Goal: Task Accomplishment & Management: Use online tool/utility

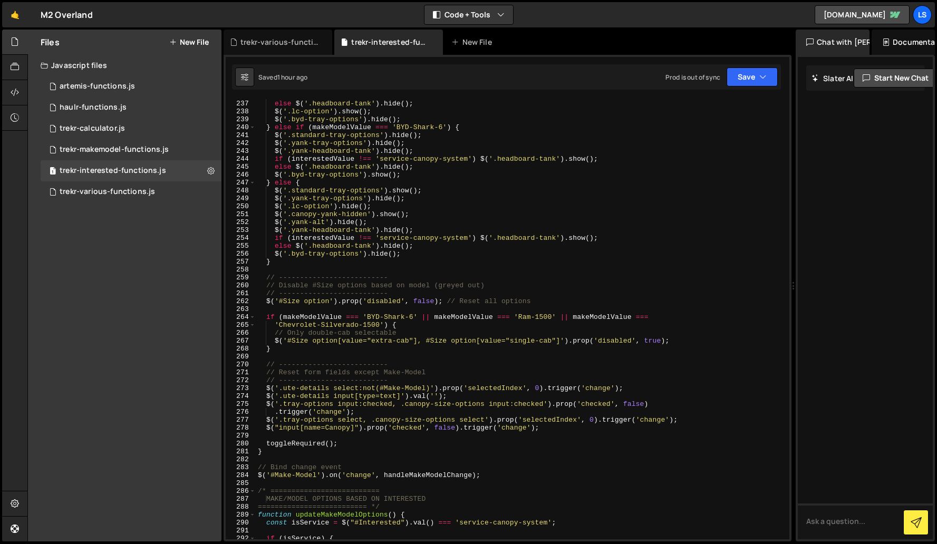
scroll to position [1879, 0]
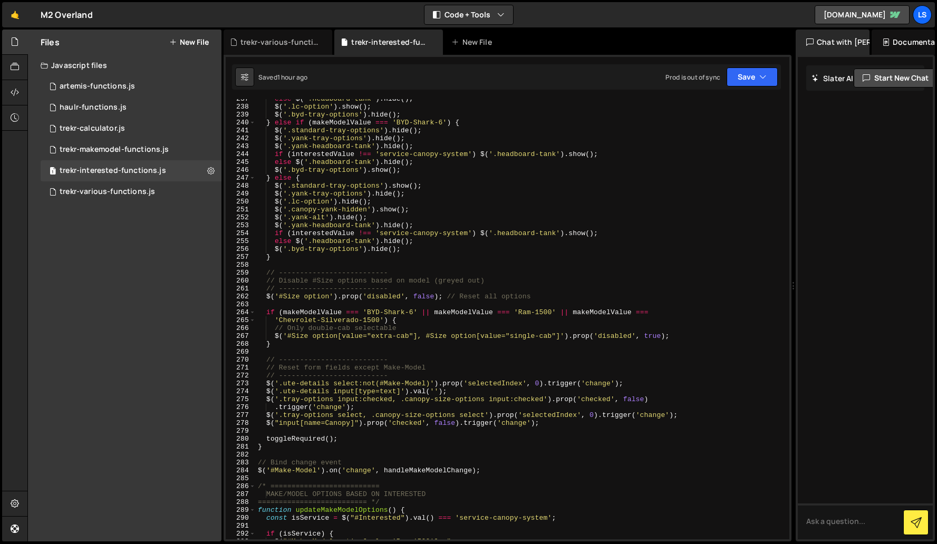
type textarea "}"
click at [296, 259] on div "else $ ( '.headboard-tank' ) . hide ( ) ; $ ( '.lc-option' ) . show ( ) ; $ ( '…" at bounding box center [521, 323] width 530 height 456
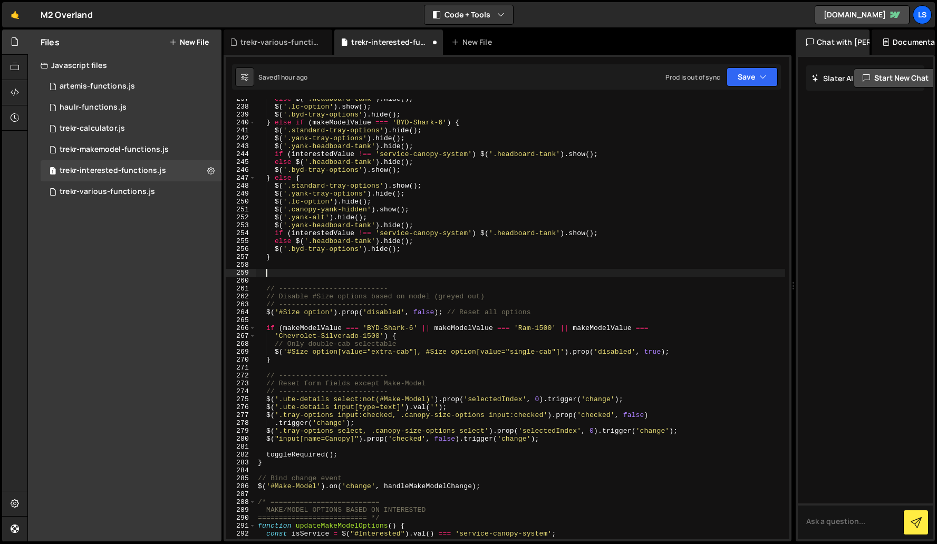
paste textarea "}"
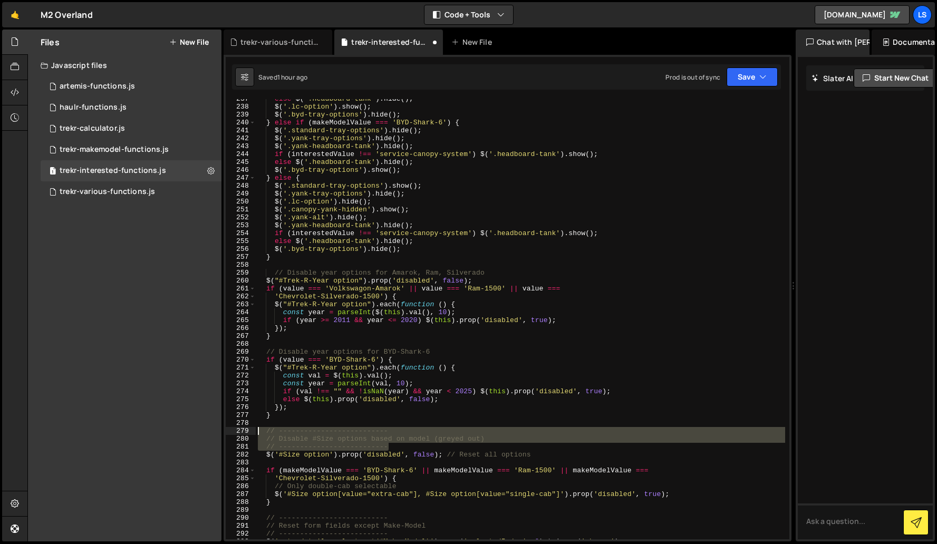
drag, startPoint x: 364, startPoint y: 445, endPoint x: 228, endPoint y: 430, distance: 136.9
click at [228, 430] on div "} 237 238 239 240 241 242 243 244 245 246 247 248 249 250 251 252 253 254 255 2…" at bounding box center [508, 319] width 564 height 440
type textarea "// -------------------------- // Disable #Size options based on model (greyed o…"
click at [294, 263] on div "else $ ( '.headboard-tank' ) . hide ( ) ; $ ( '.lc-option' ) . show ( ) ; $ ( '…" at bounding box center [521, 323] width 530 height 456
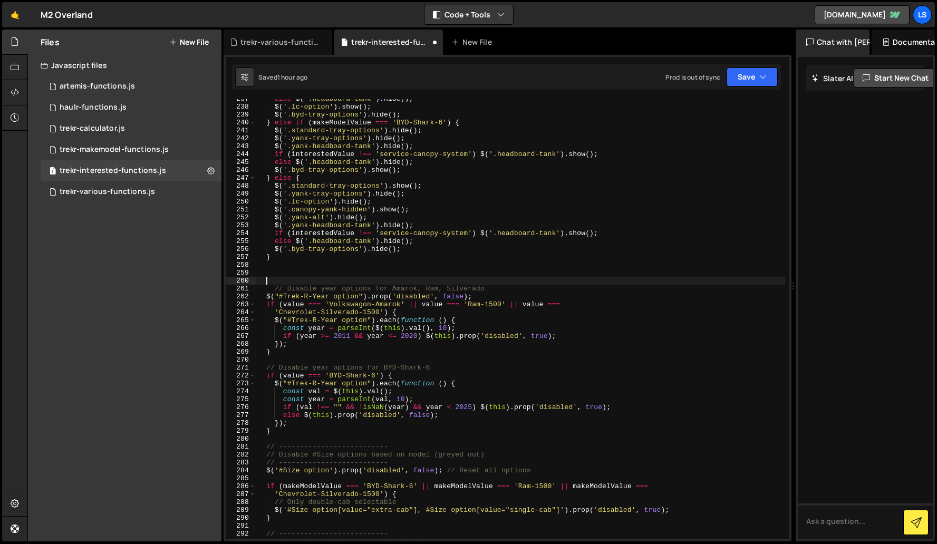
paste textarea "// --------------------------"
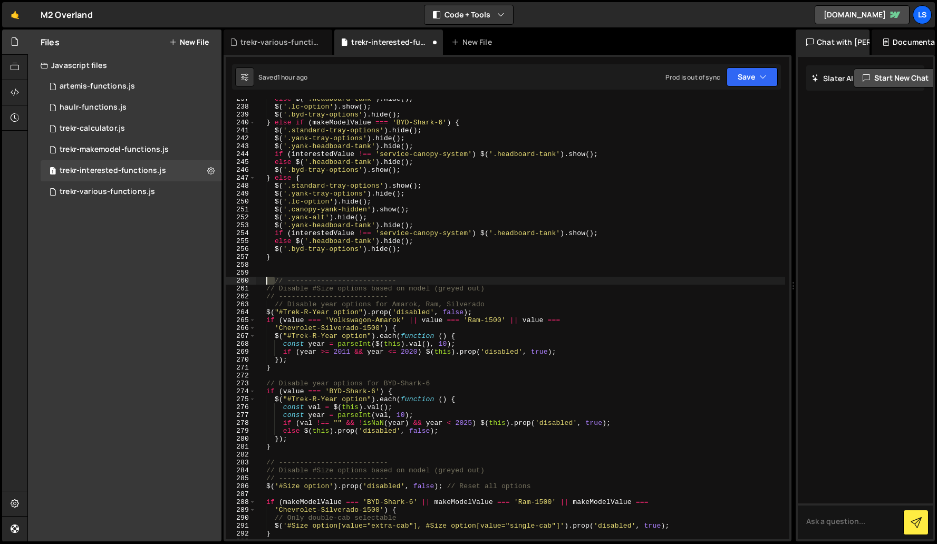
drag, startPoint x: 275, startPoint y: 278, endPoint x: 264, endPoint y: 281, distance: 11.3
click at [264, 281] on div "else $ ( '.headboard-tank' ) . hide ( ) ; $ ( '.lc-option' ) . show ( ) ; $ ( '…" at bounding box center [521, 323] width 530 height 456
click at [748, 80] on button "Save" at bounding box center [752, 77] width 51 height 19
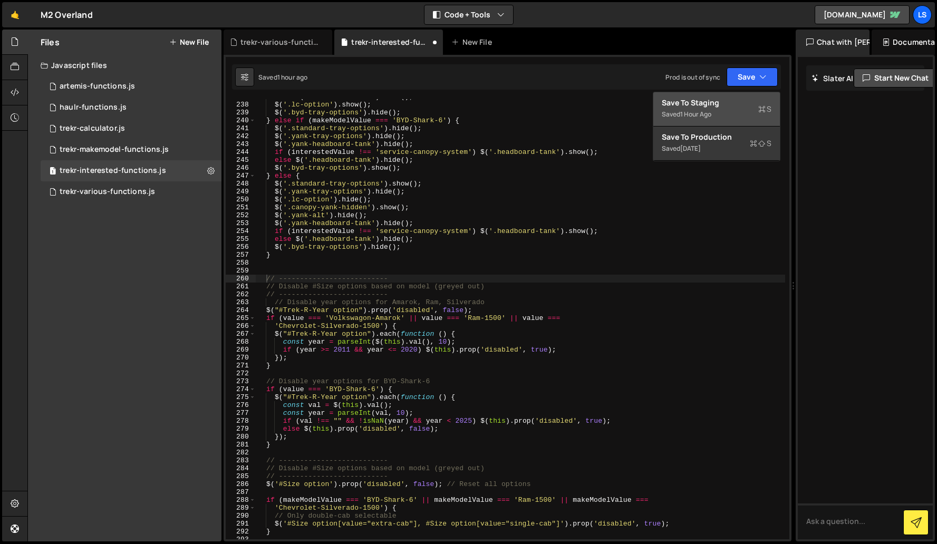
click at [704, 97] on button "Save to Staging S Saved 1 hour ago" at bounding box center [716, 109] width 127 height 34
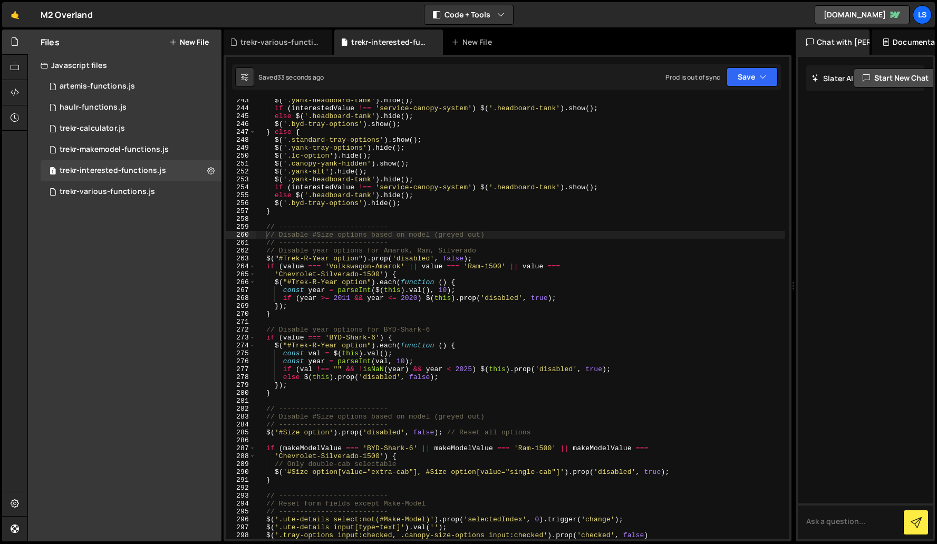
scroll to position [1925, 0]
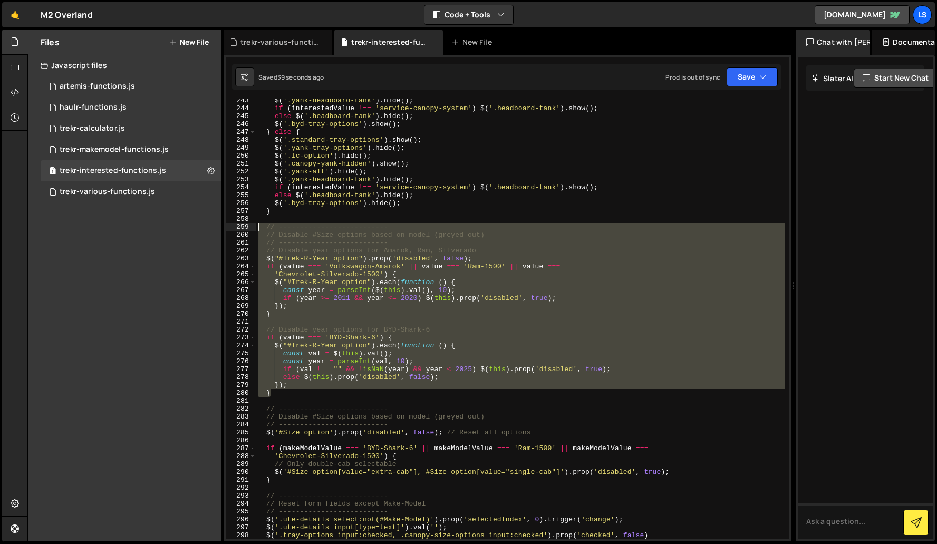
drag, startPoint x: 262, startPoint y: 385, endPoint x: 234, endPoint y: 226, distance: 161.2
click at [234, 226] on div "} 243 244 245 246 247 248 249 250 251 252 253 254 255 256 257 258 259 260 261 2…" at bounding box center [508, 319] width 564 height 440
type textarea "// -------------------------- // Disable #Size options based on model (greyed o…"
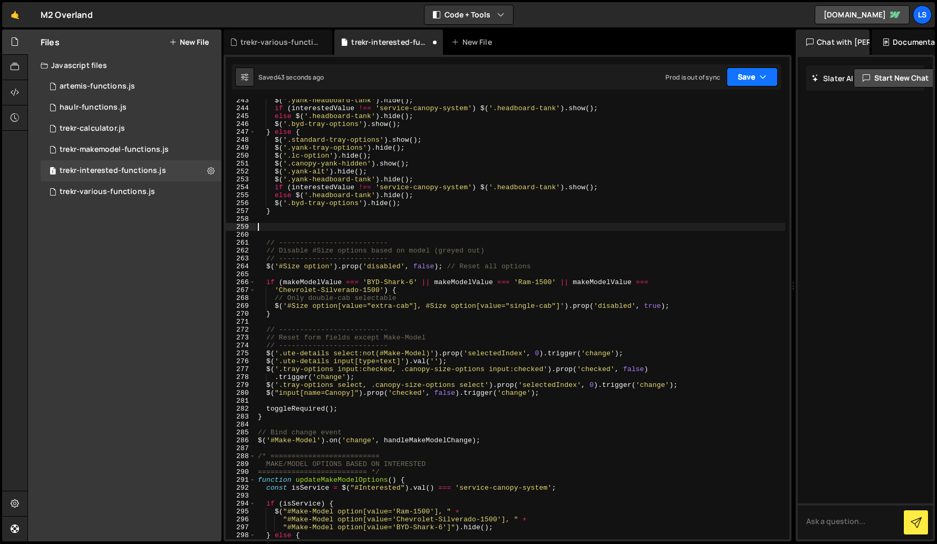
click at [737, 80] on button "Save" at bounding box center [752, 77] width 51 height 19
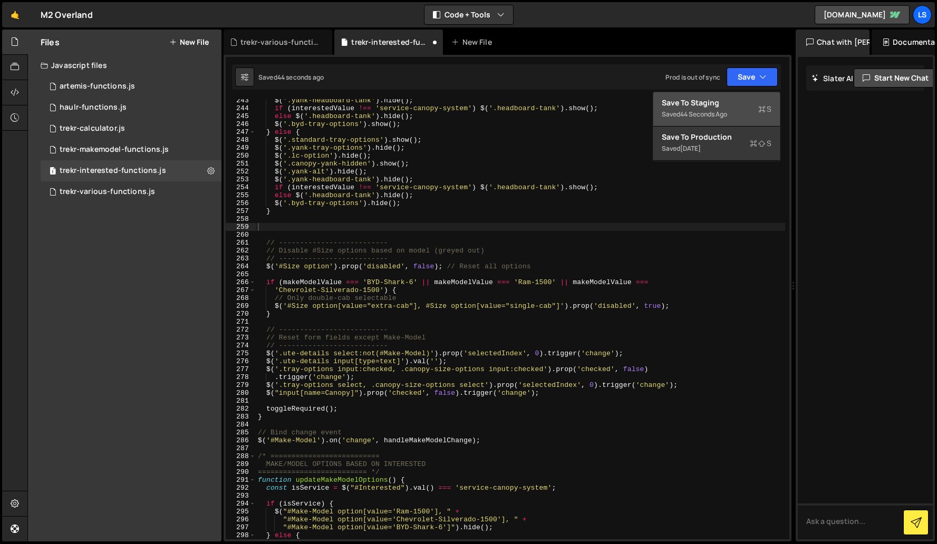
click at [714, 100] on div "Save to Staging S" at bounding box center [717, 103] width 110 height 11
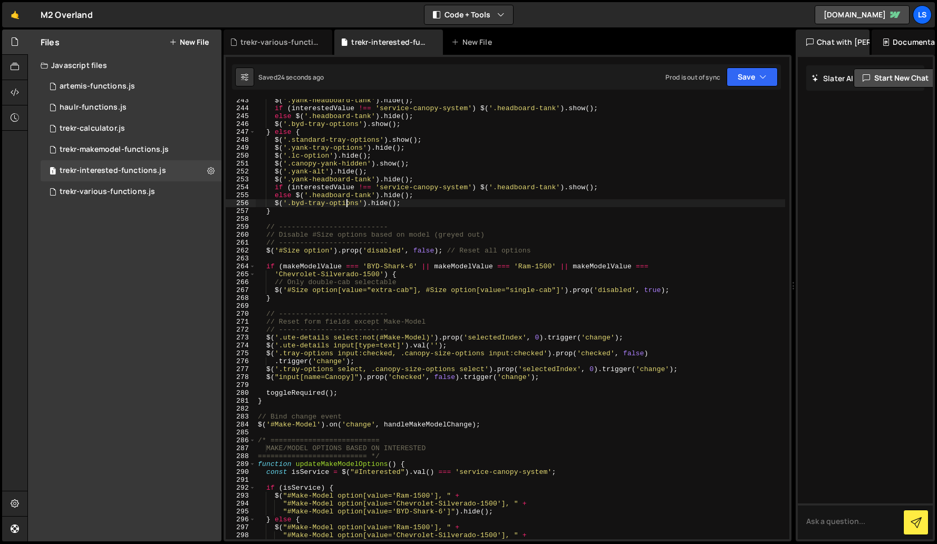
click at [346, 201] on div "$ ( '.yank-headboard-tank' ) . hide ( ) ; if ( interestedValue !== 'service-can…" at bounding box center [521, 325] width 530 height 456
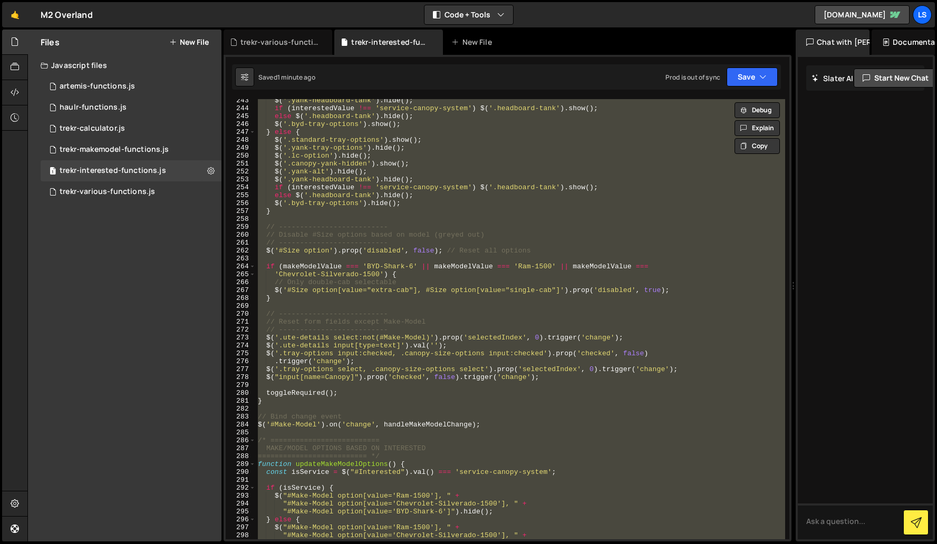
click at [342, 284] on div "$ ( '.yank-headboard-tank' ) . hide ( ) ; if ( interestedValue !== 'service-can…" at bounding box center [521, 319] width 530 height 440
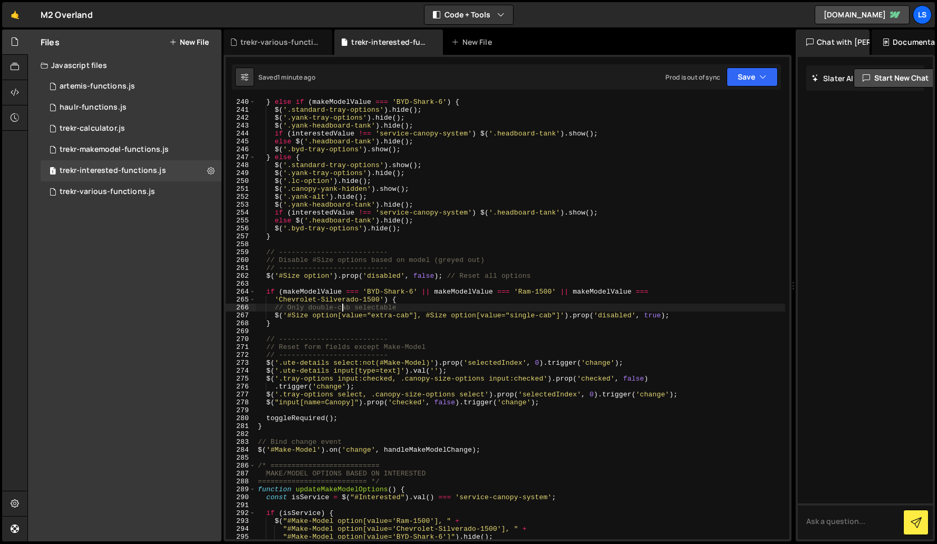
scroll to position [1900, 0]
click at [315, 239] on div "} else if ( makeModelValue === 'BYD-Shark-6' ) { $ ( '.standard-tray-options' )…" at bounding box center [521, 326] width 530 height 456
type textarea "}"
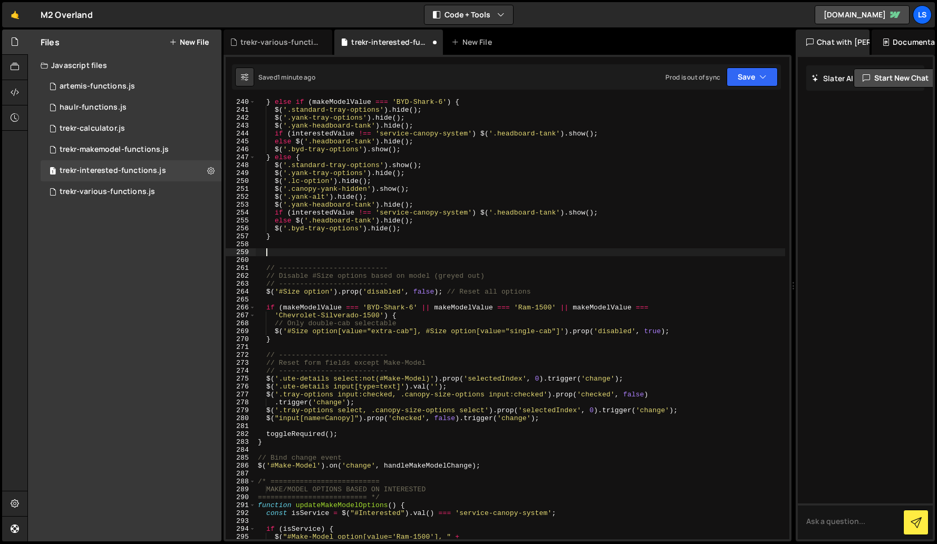
paste textarea "}"
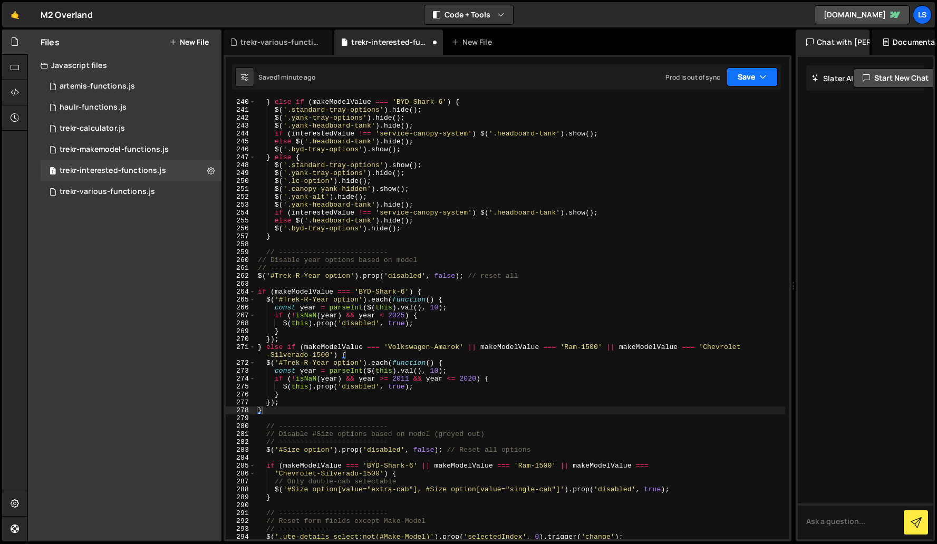
click at [745, 78] on button "Save" at bounding box center [752, 77] width 51 height 19
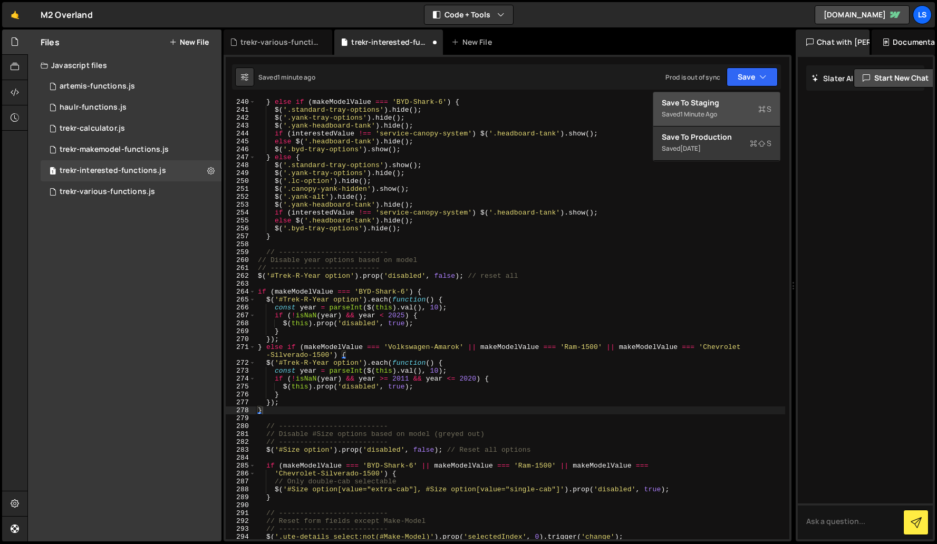
click at [702, 105] on div "Save to Staging S" at bounding box center [717, 103] width 110 height 11
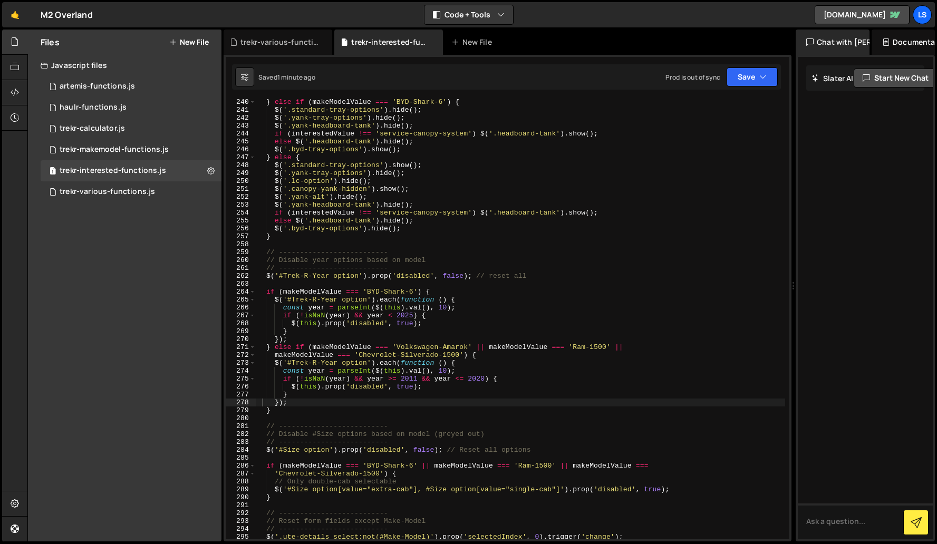
click at [414, 317] on div "} else if ( makeModelValue === 'BYD-Shark-6' ) { $ ( '.standard-tray-options' )…" at bounding box center [521, 326] width 530 height 456
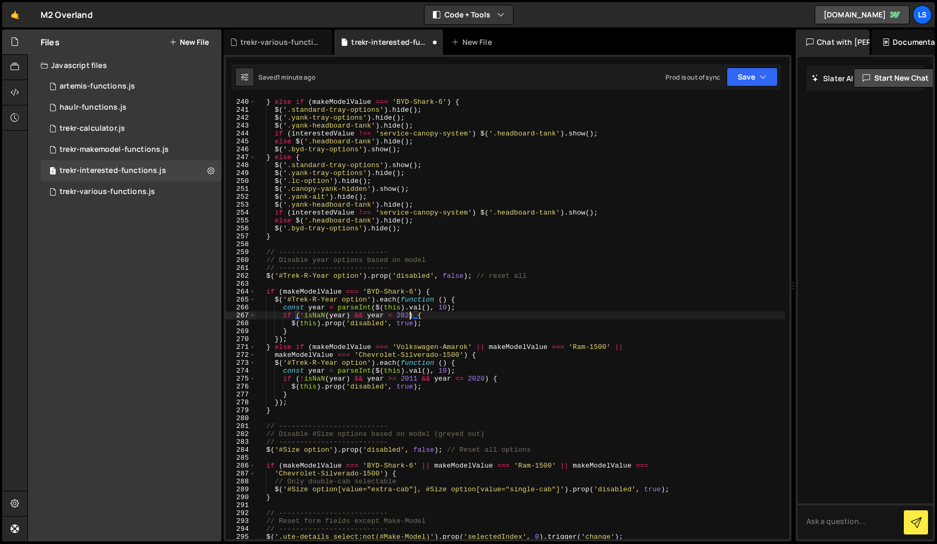
scroll to position [0, 12]
click at [742, 78] on button "Save" at bounding box center [752, 77] width 51 height 19
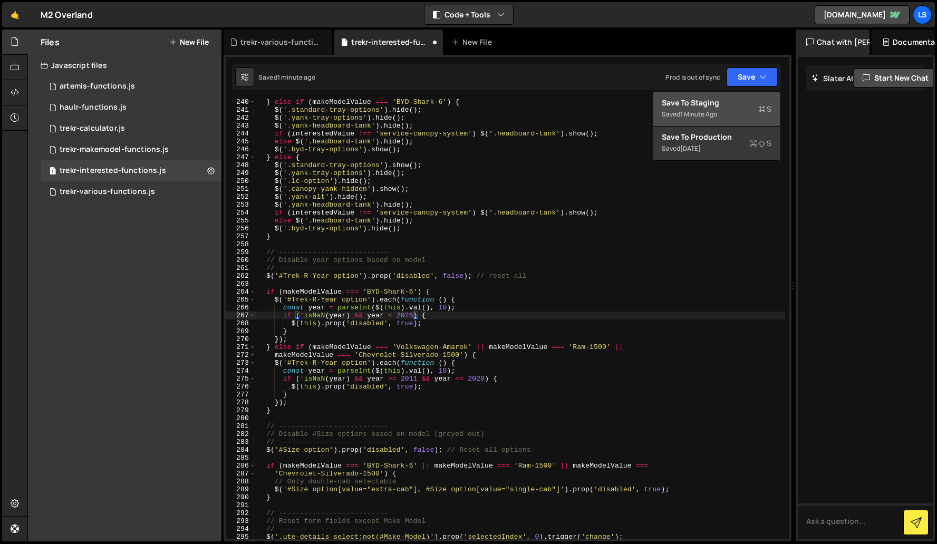
click at [698, 103] on div "Save to Staging S" at bounding box center [717, 103] width 110 height 11
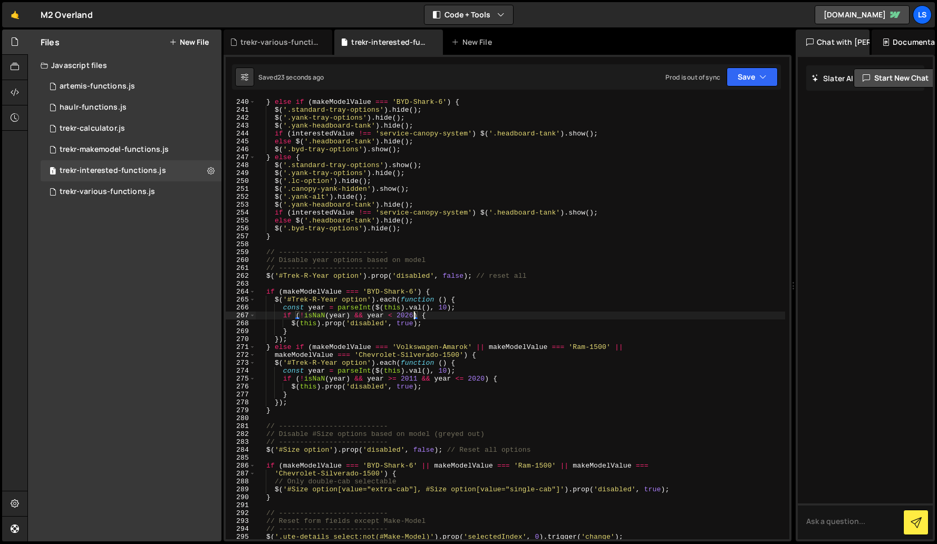
click at [414, 315] on div "} else if ( makeModelValue === 'BYD-Shark-6' ) { $ ( '.standard-tray-options' )…" at bounding box center [521, 326] width 530 height 456
click at [424, 325] on div "} else if ( makeModelValue === 'BYD-Shark-6' ) { $ ( '.standard-tray-options' )…" at bounding box center [521, 326] width 530 height 456
type textarea "$(this).prop('disabled', true);"
click at [757, 73] on button "Save" at bounding box center [752, 77] width 51 height 19
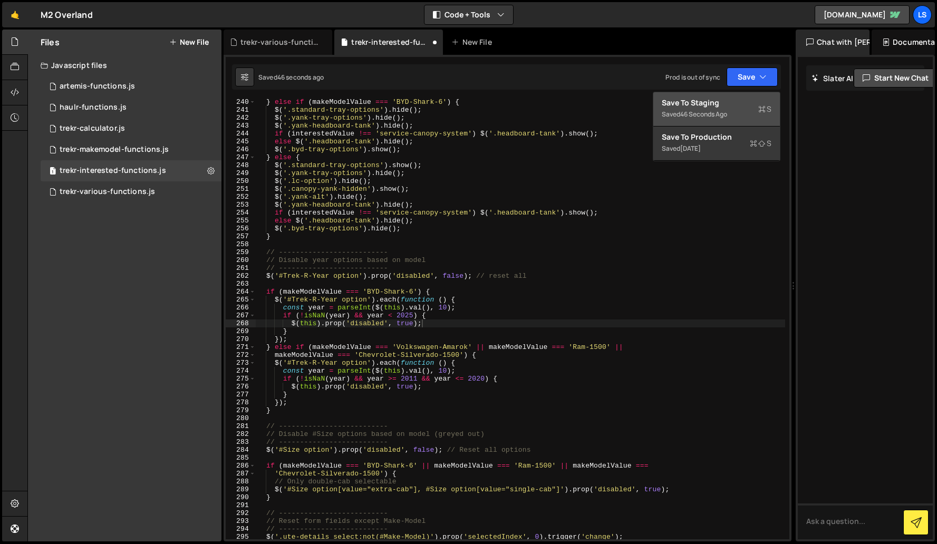
click at [718, 104] on div "Save to Staging S" at bounding box center [717, 103] width 110 height 11
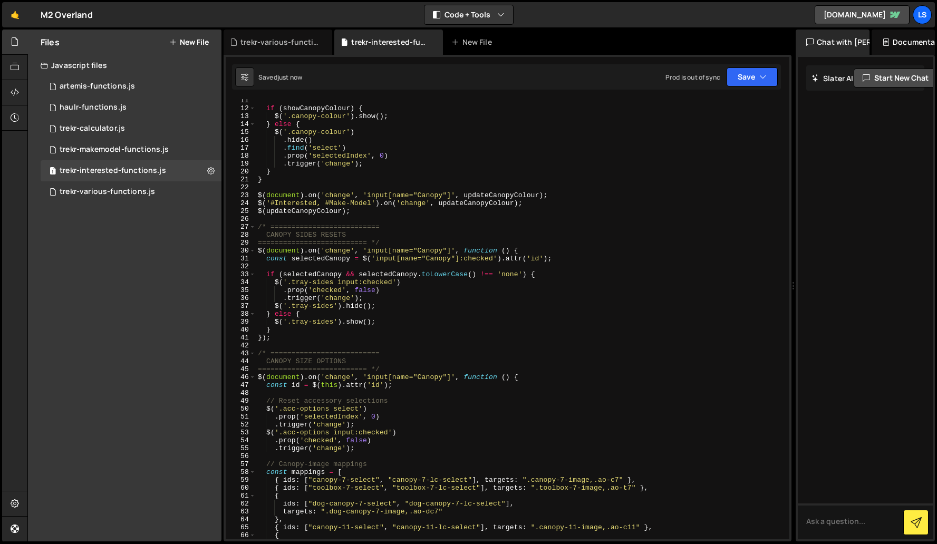
scroll to position [0, 0]
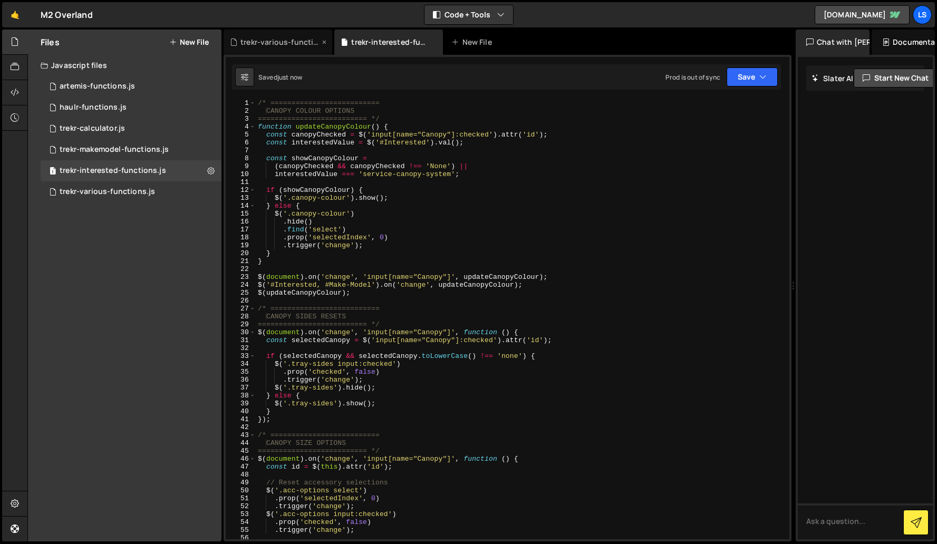
click at [271, 40] on div "trekr-various-functions.js" at bounding box center [280, 42] width 79 height 11
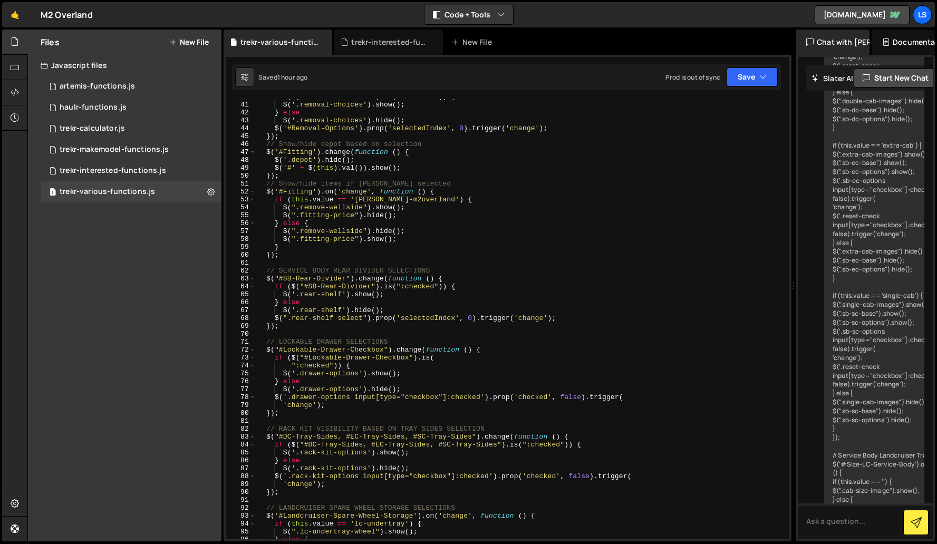
scroll to position [359, 0]
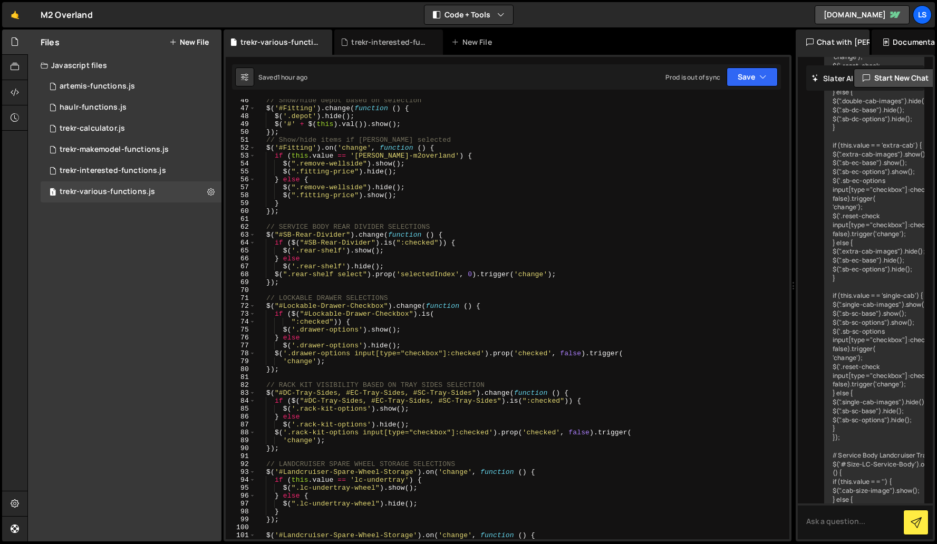
drag, startPoint x: 373, startPoint y: 45, endPoint x: 378, endPoint y: 193, distance: 148.3
click at [373, 45] on div "trekr-interested-functions.js" at bounding box center [390, 42] width 79 height 11
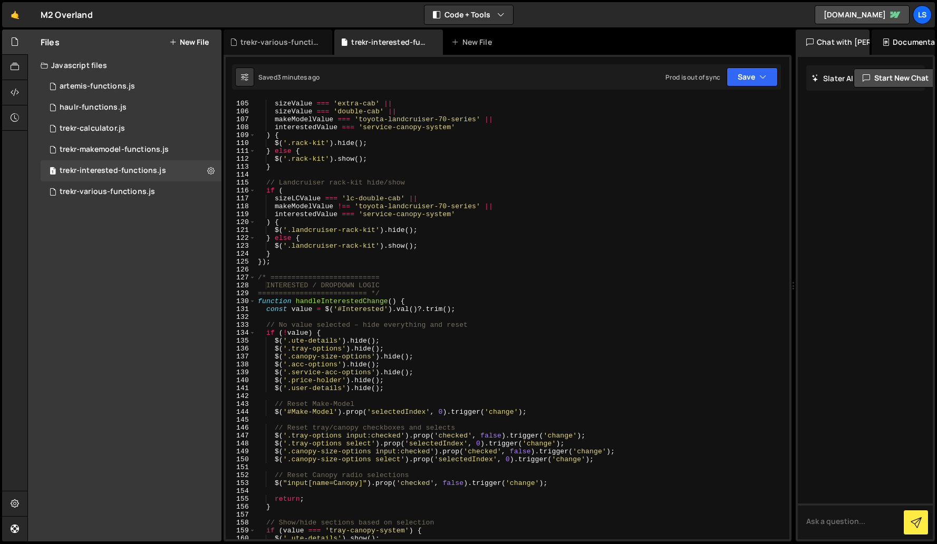
scroll to position [929, 0]
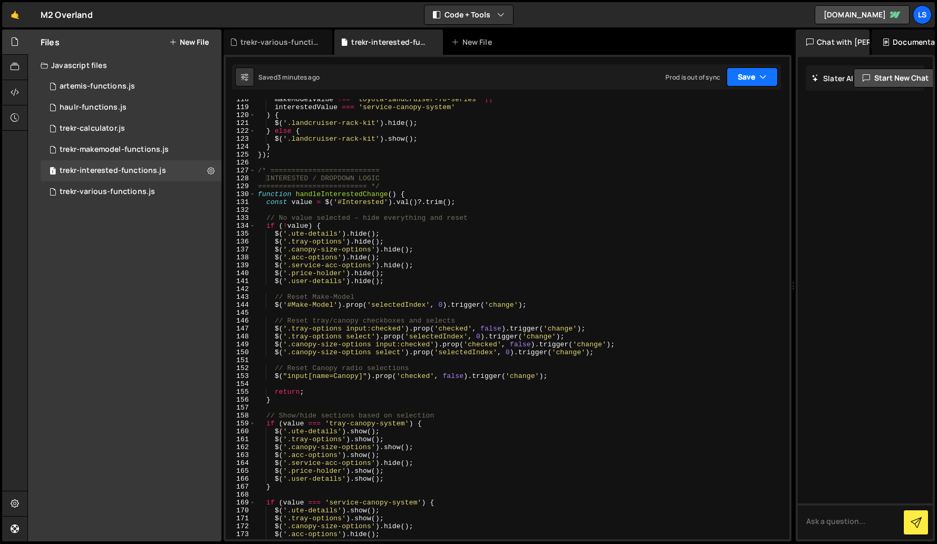
click at [739, 78] on button "Save" at bounding box center [752, 77] width 51 height 19
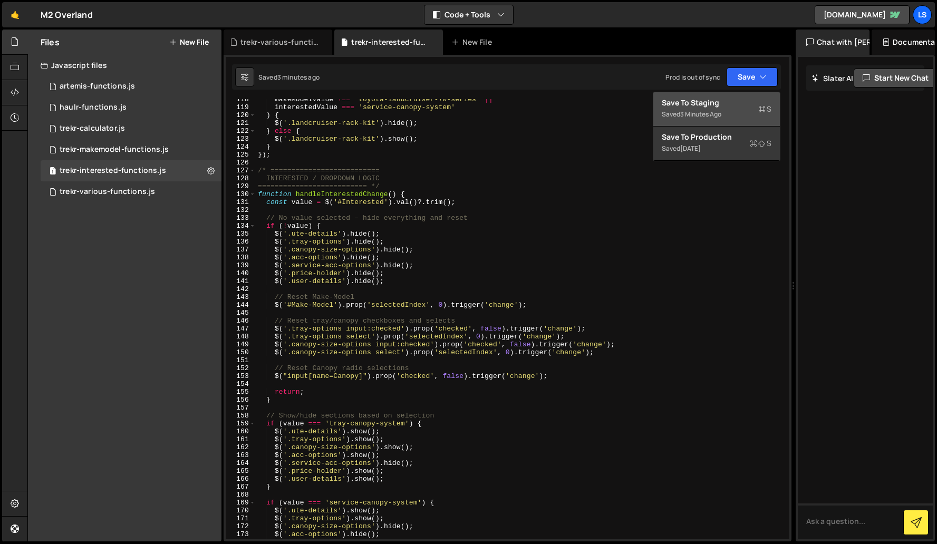
click at [725, 100] on div "Save to Staging S" at bounding box center [717, 103] width 110 height 11
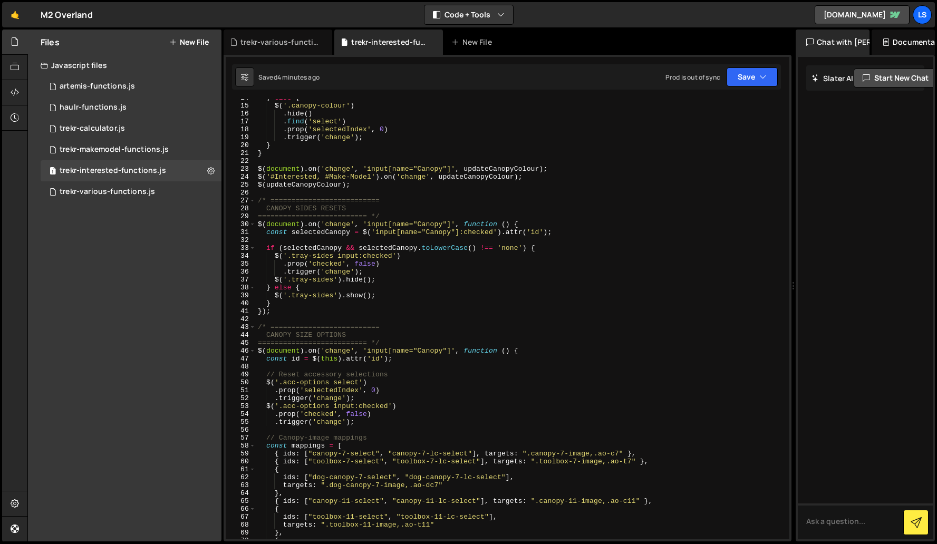
scroll to position [211, 0]
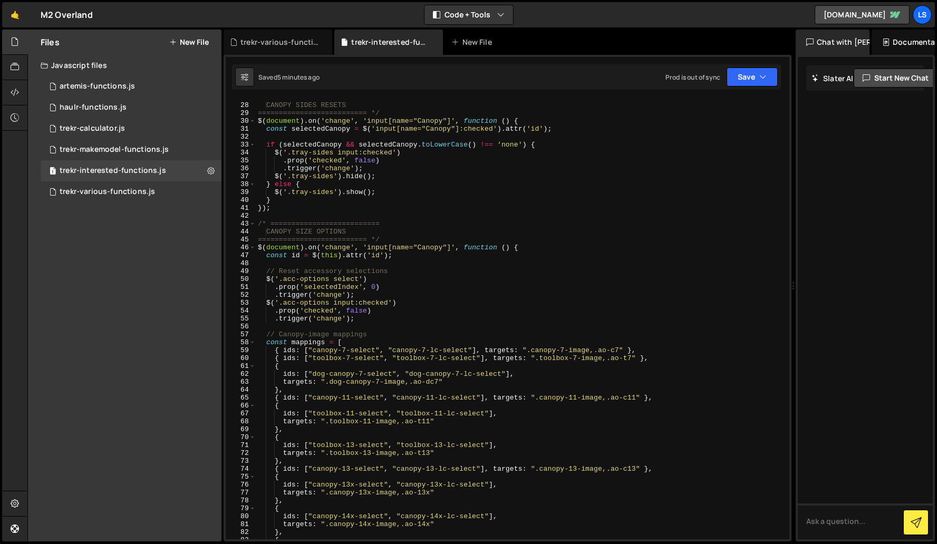
drag, startPoint x: 283, startPoint y: 42, endPoint x: 325, endPoint y: 158, distance: 123.3
click at [283, 42] on div "trekr-various-functions.js" at bounding box center [280, 42] width 79 height 11
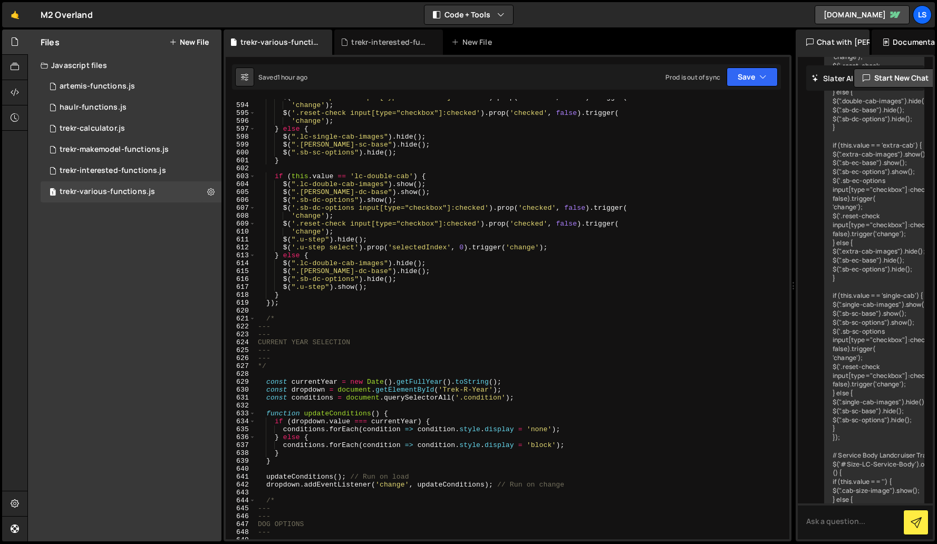
scroll to position [4792, 0]
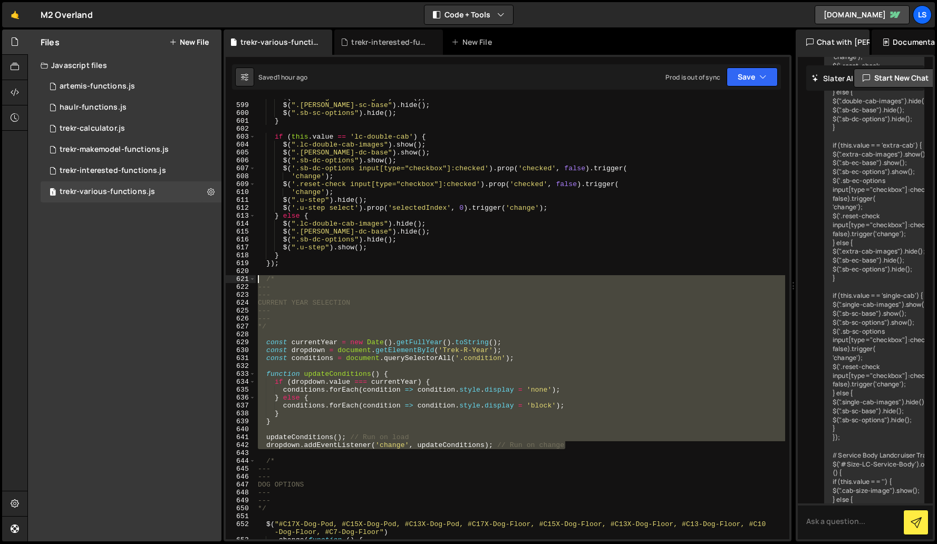
drag, startPoint x: 569, startPoint y: 445, endPoint x: 246, endPoint y: 276, distance: 364.2
click at [246, 276] on div "dropdown.addEventListener('change', updateConditions); // Run on change 598 599…" at bounding box center [508, 319] width 564 height 440
type textarea "/* ---"
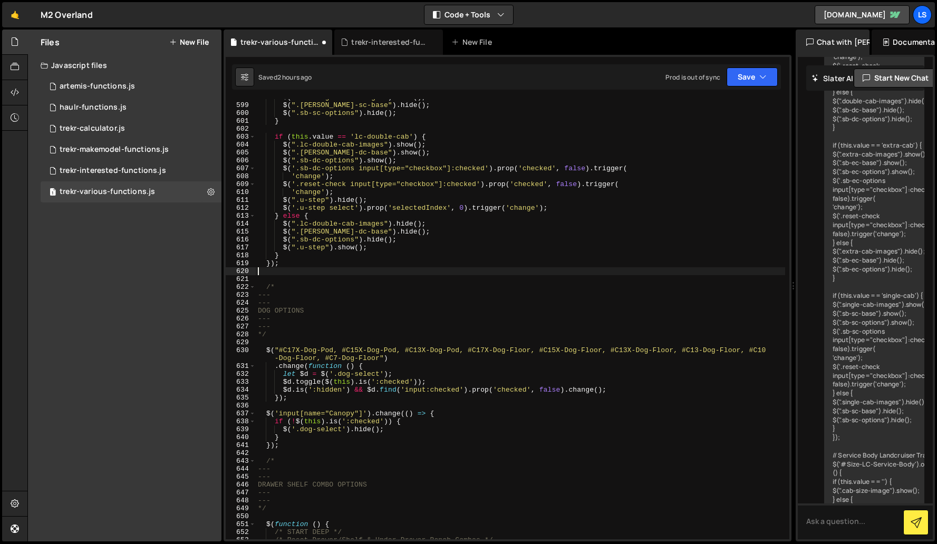
type textarea "});"
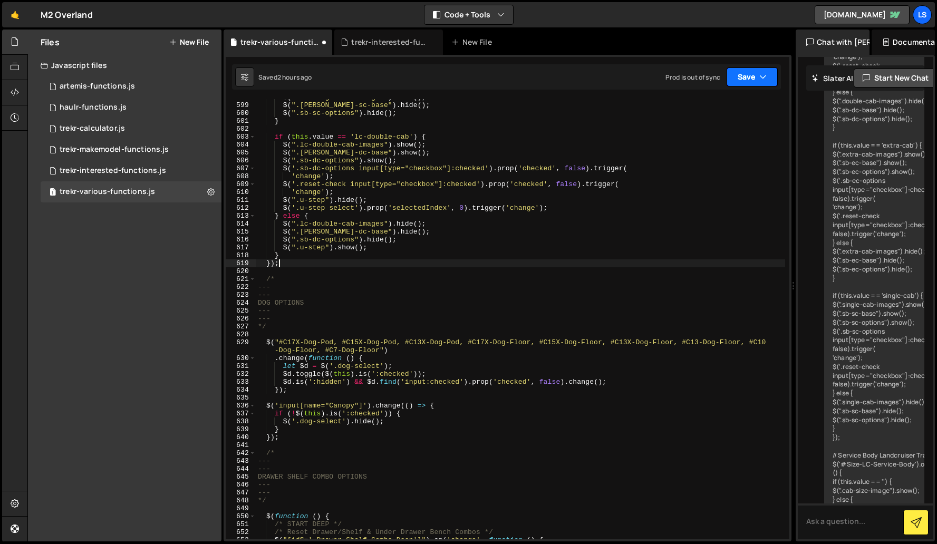
click at [754, 71] on button "Save" at bounding box center [752, 77] width 51 height 19
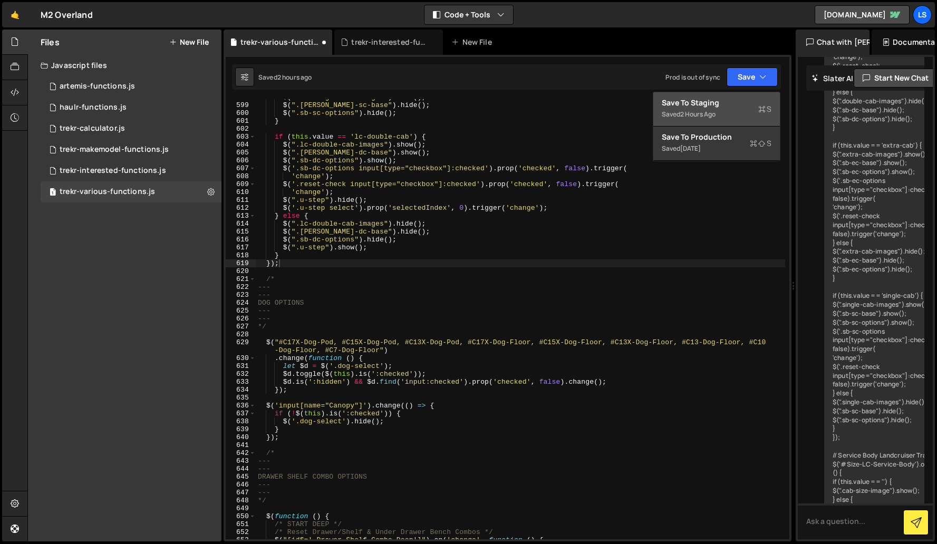
click at [725, 101] on div "Save to Staging S" at bounding box center [717, 103] width 110 height 11
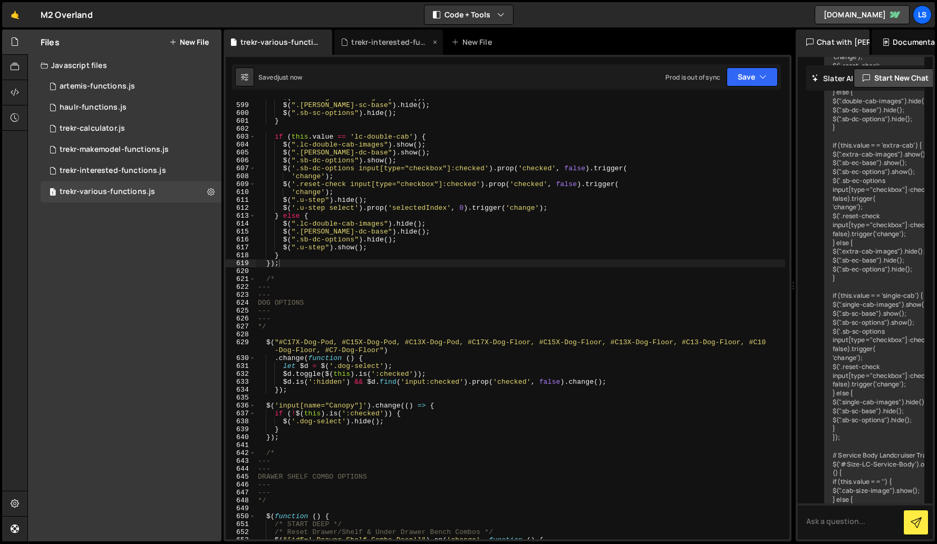
click at [388, 45] on div "trekr-interested-functions.js" at bounding box center [390, 42] width 79 height 11
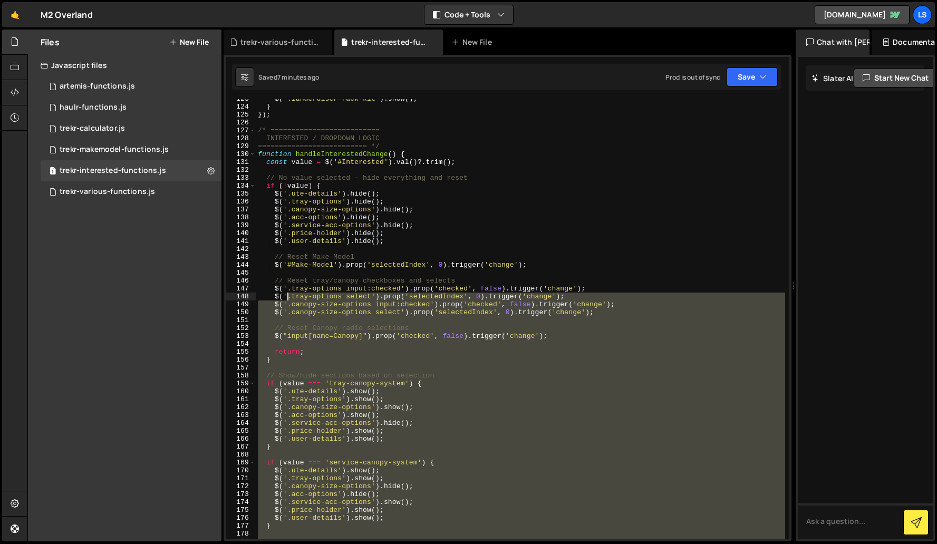
scroll to position [969, 0]
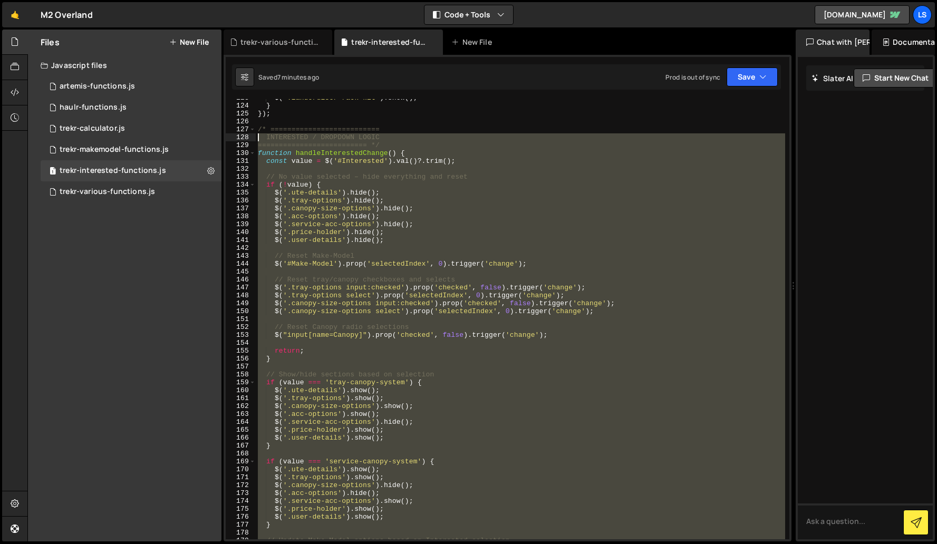
drag, startPoint x: 361, startPoint y: 454, endPoint x: 390, endPoint y: 226, distance: 229.7
click at [250, 136] on div "$(handleInterestedChange); 123 124 125 126 127 128 129 130 131 132 133 134 135 …" at bounding box center [508, 319] width 564 height 440
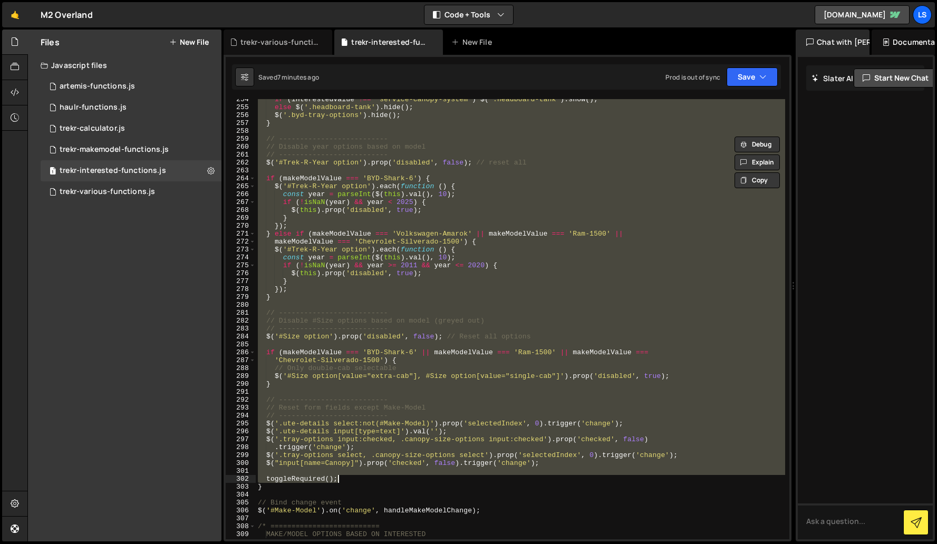
scroll to position [2030, 0]
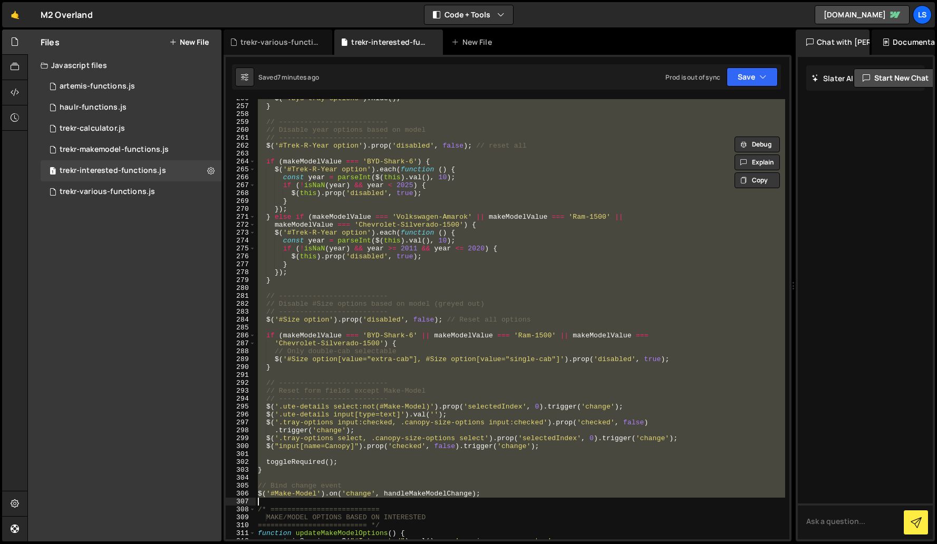
drag, startPoint x: 265, startPoint y: 295, endPoint x: 484, endPoint y: 499, distance: 299.3
click at [484, 499] on div "$ ( '.byd-tray-options' ) . hide ( ) ; } // -------------------------- // Disab…" at bounding box center [521, 322] width 530 height 456
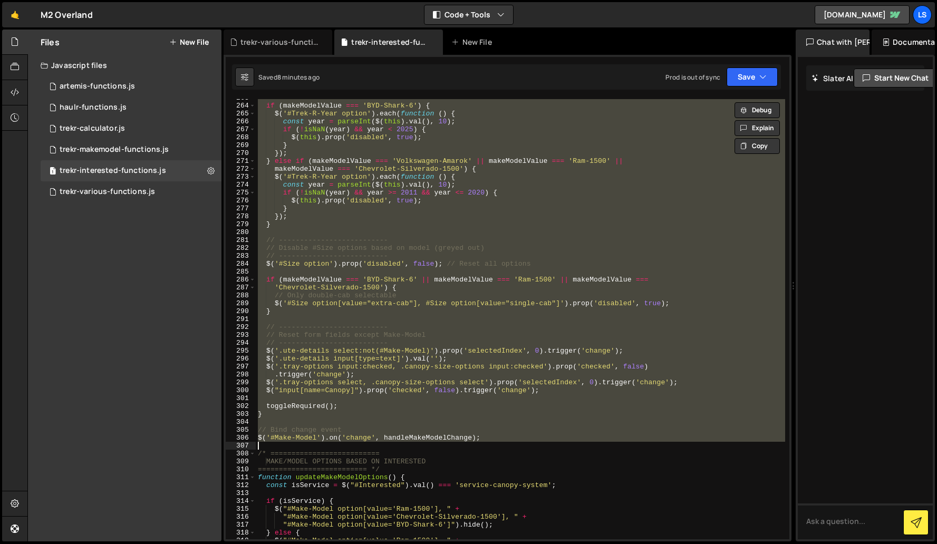
scroll to position [2125, 0]
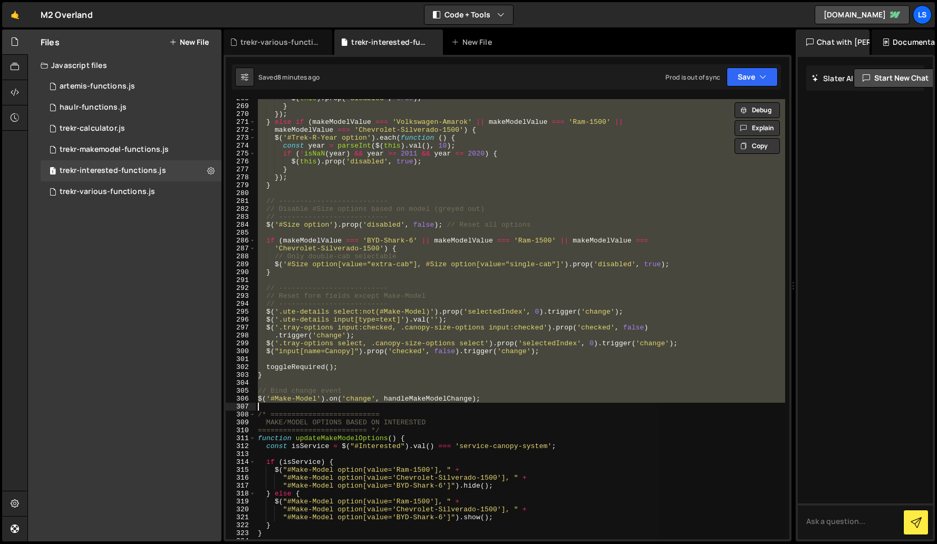
click at [480, 398] on div "$ ( this ) . prop ( 'disabled' , true ) ; } }) ; } else if ( makeModelValue ===…" at bounding box center [521, 319] width 530 height 440
type textarea "$('#Make-Model').on('change', handleMakeModelChange);"
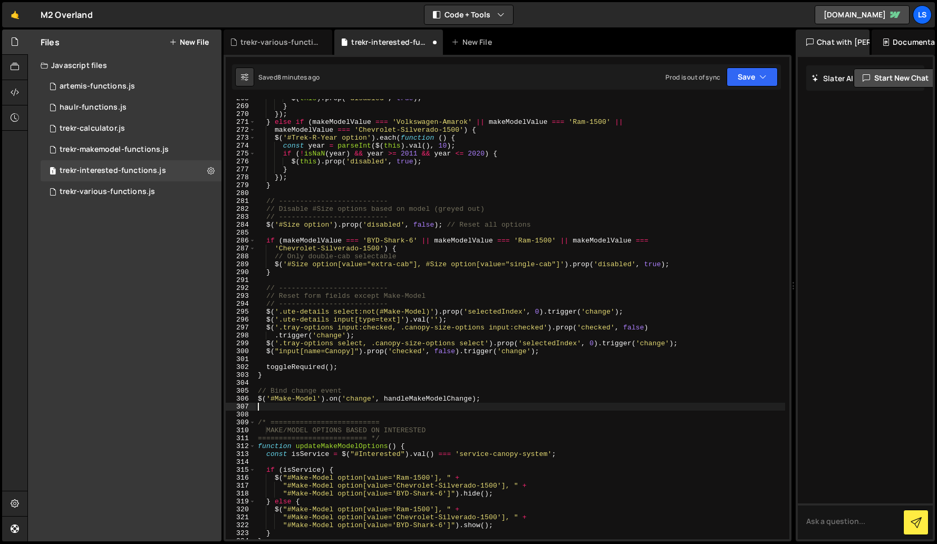
scroll to position [0, 0]
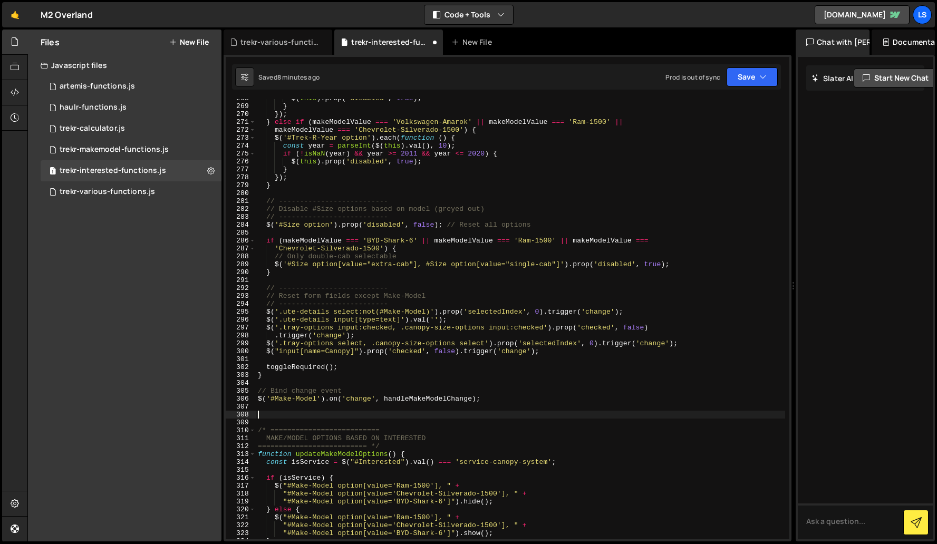
paste textarea "$('#Trek-R-Year').on('change', updateConditions);"
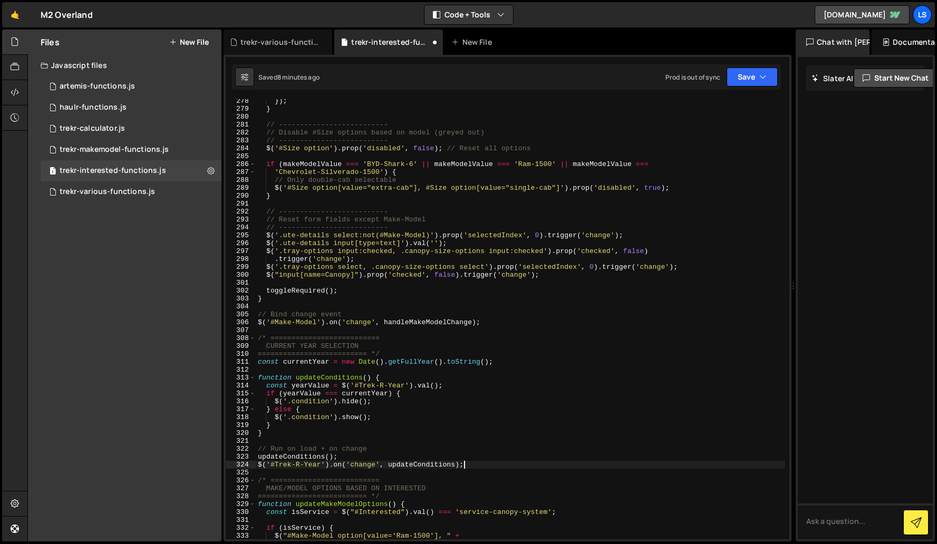
scroll to position [2232, 0]
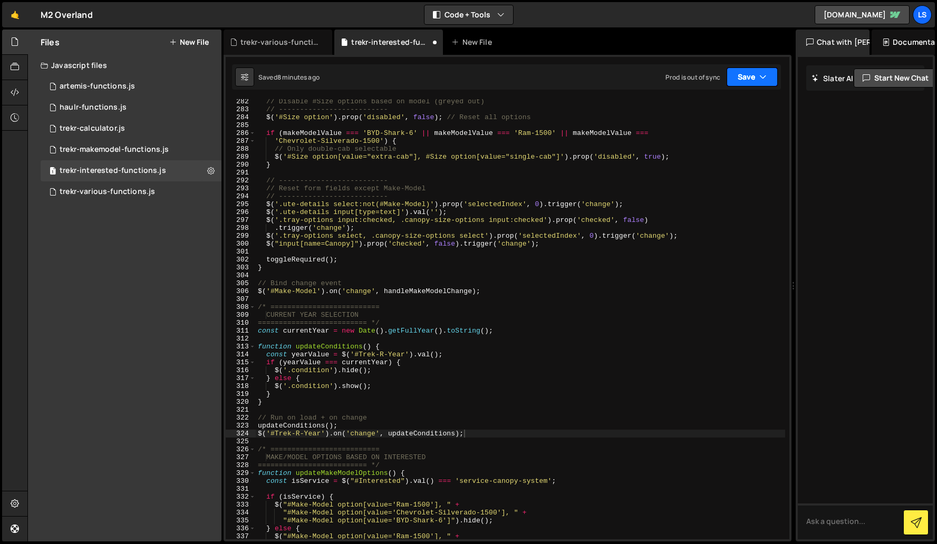
click at [755, 73] on button "Save" at bounding box center [752, 77] width 51 height 19
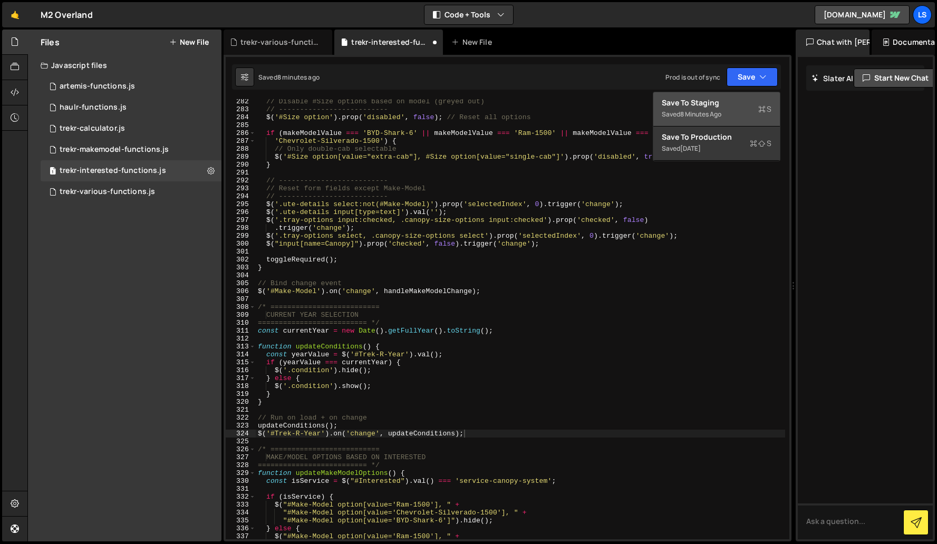
click at [716, 105] on div "Save to Staging S" at bounding box center [717, 103] width 110 height 11
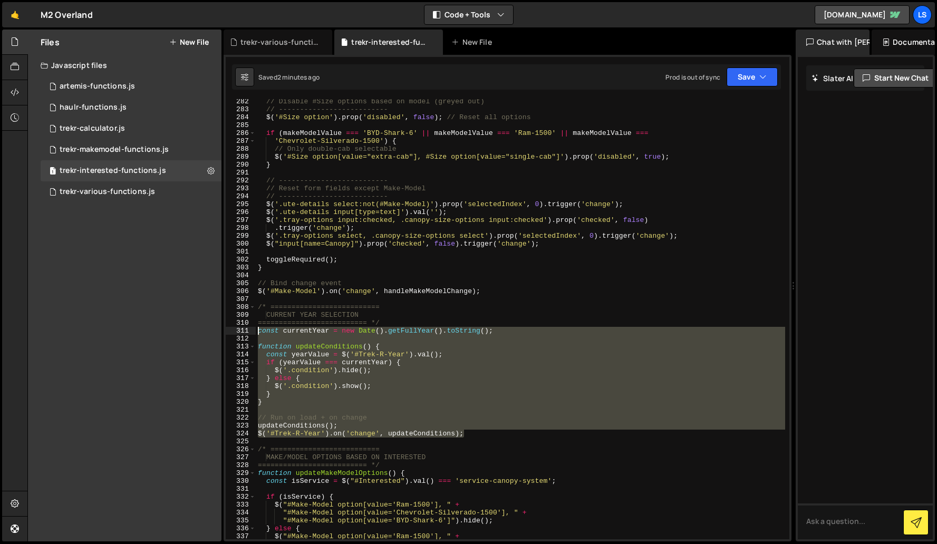
drag, startPoint x: 474, startPoint y: 435, endPoint x: 244, endPoint y: 333, distance: 251.8
click at [244, 333] on div "$('#Trek-R-Year').on('change', updateConditions); 282 283 284 285 286 287 288 2…" at bounding box center [508, 319] width 564 height 440
paste textarea "dropdown.addEventListener('change', updateConditions); // Run on change"
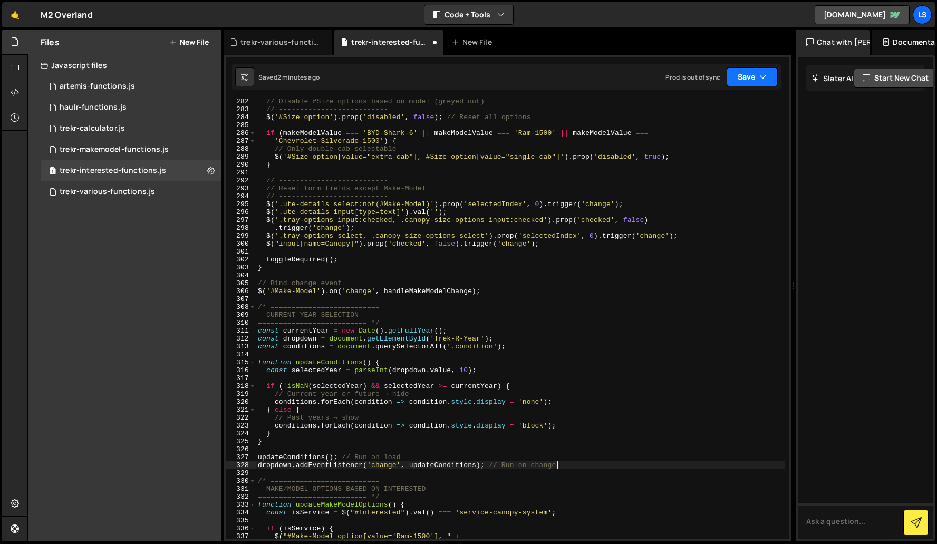
click at [738, 78] on button "Save" at bounding box center [752, 77] width 51 height 19
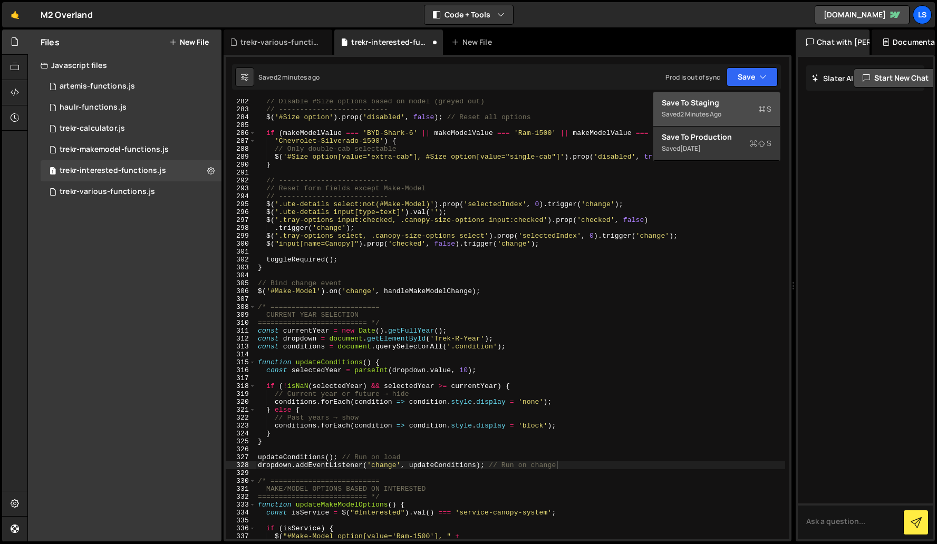
click at [715, 101] on div "Save to Staging S" at bounding box center [717, 103] width 110 height 11
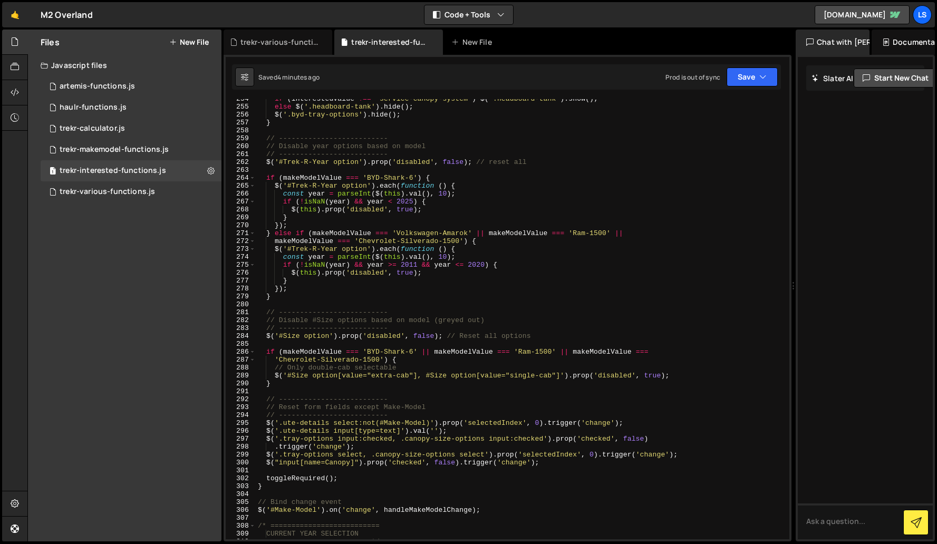
scroll to position [1982, 0]
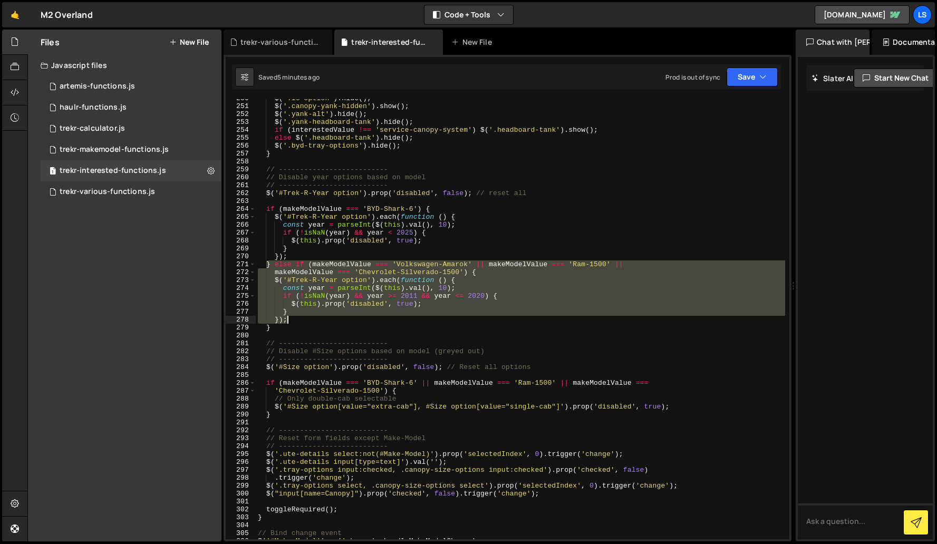
drag, startPoint x: 265, startPoint y: 264, endPoint x: 300, endPoint y: 320, distance: 65.9
click at [300, 320] on div "$ ( '.lc-option' ) . hide ( ) ; $ ( '.canopy-yank-hidden' ) . show ( ) ; $ ( '.…" at bounding box center [521, 322] width 530 height 456
paste textarea
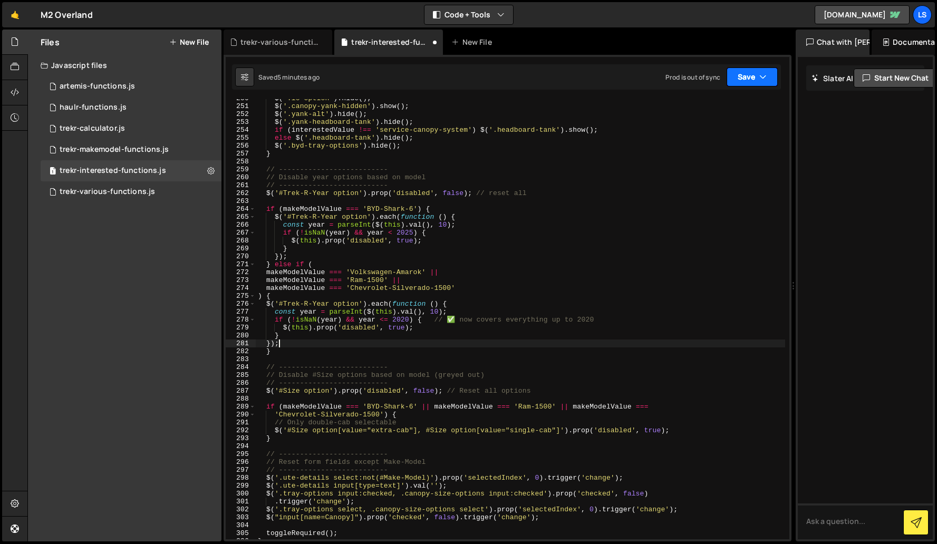
click at [756, 80] on button "Save" at bounding box center [752, 77] width 51 height 19
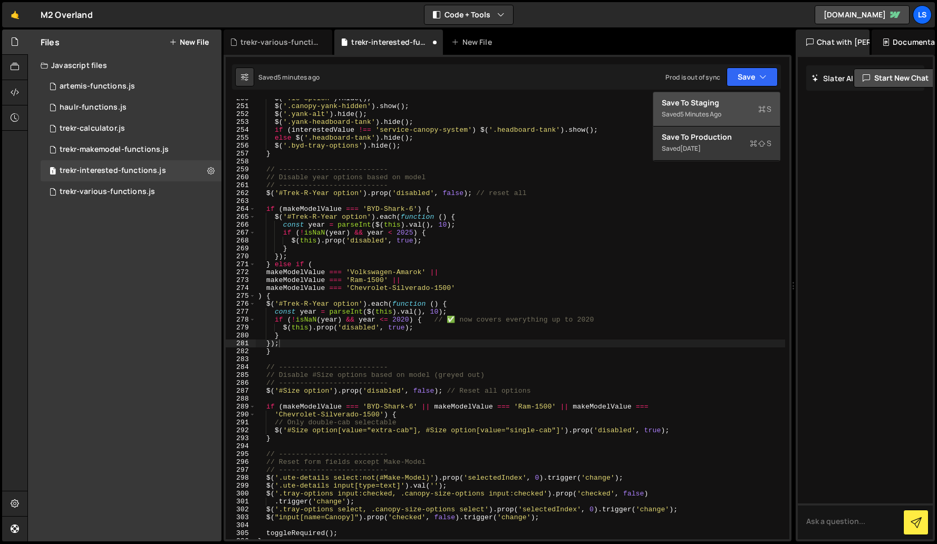
click at [706, 107] on div "Save to Staging S" at bounding box center [717, 103] width 110 height 11
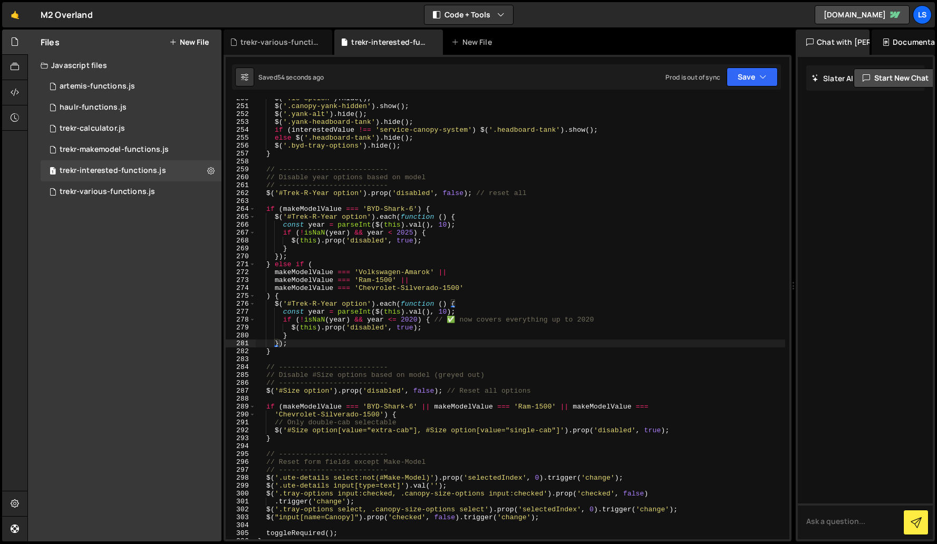
click at [330, 142] on div "$ ( '.lc-option' ) . hide ( ) ; $ ( '.canopy-yank-hidden' ) . show ( ) ; $ ( '.…" at bounding box center [521, 322] width 530 height 456
type textarea "$(updateMakeModelOptions);"
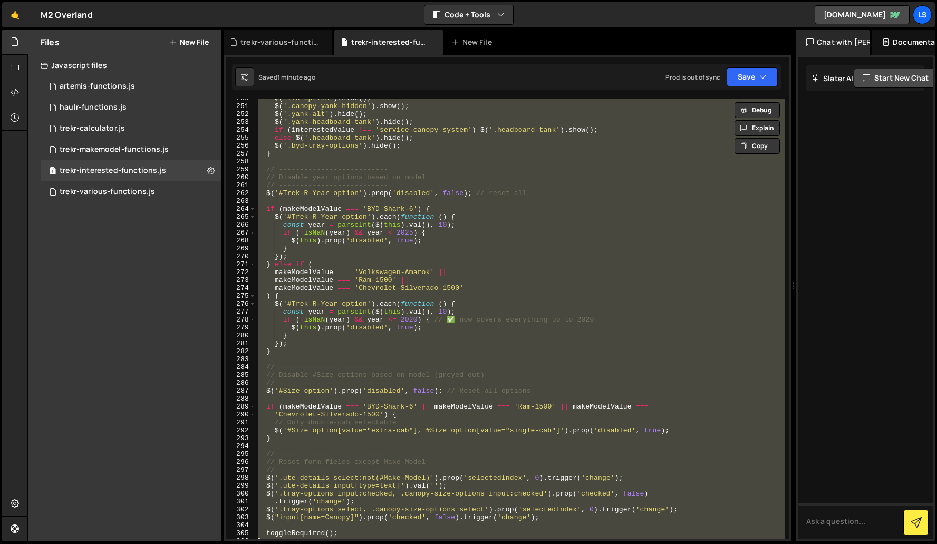
click at [392, 363] on div "$ ( '.lc-option' ) . hide ( ) ; $ ( '.canopy-yank-hidden' ) . show ( ) ; $ ( '.…" at bounding box center [521, 319] width 530 height 440
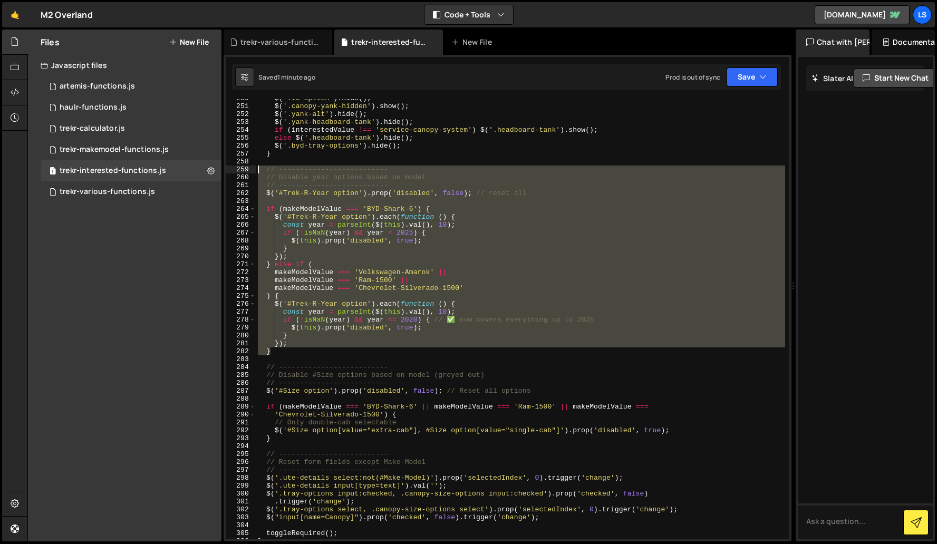
drag, startPoint x: 270, startPoint y: 352, endPoint x: 237, endPoint y: 170, distance: 184.4
click at [237, 170] on div "250 251 252 253 254 255 256 257 258 259 260 261 262 263 264 265 266 267 268 269…" at bounding box center [508, 319] width 564 height 440
paste textarea "}"
type textarea "}"
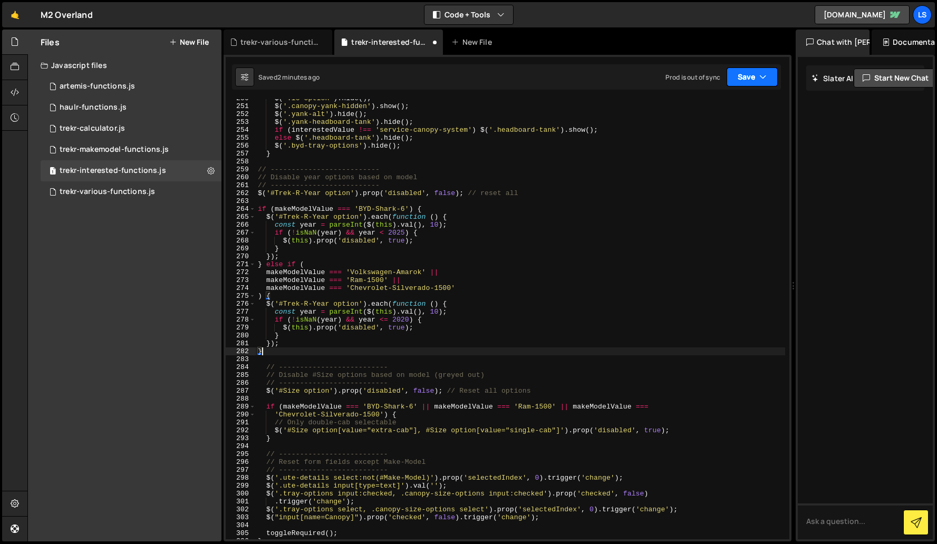
click at [747, 79] on button "Save" at bounding box center [752, 77] width 51 height 19
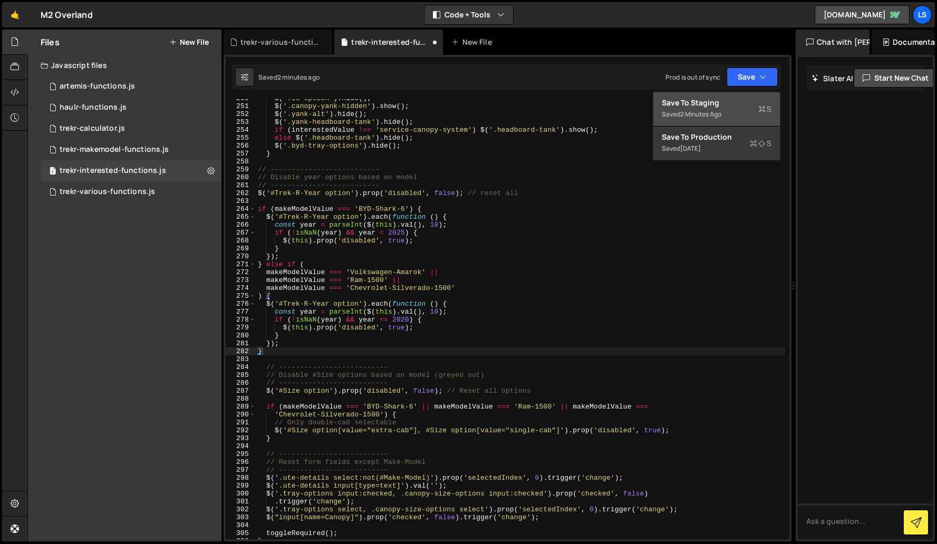
click at [695, 105] on div "Save to Staging S" at bounding box center [717, 103] width 110 height 11
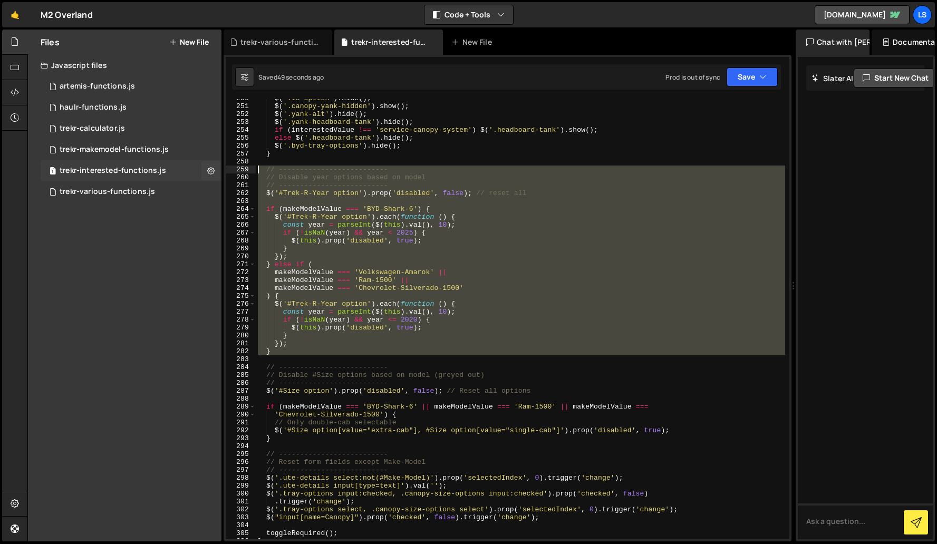
drag, startPoint x: 270, startPoint y: 355, endPoint x: 221, endPoint y: 167, distance: 195.0
click at [221, 167] on div "Files New File Javascript files 1 artemis-functions.js 0 1 haulr-functions.js 0…" at bounding box center [482, 286] width 910 height 513
click at [459, 217] on div "$ ( '.lc-option' ) . hide ( ) ; $ ( '.canopy-yank-hidden' ) . show ( ) ; $ ( '.…" at bounding box center [521, 319] width 530 height 440
type textarea "$('#Trek-R-Year option').each(function () {"
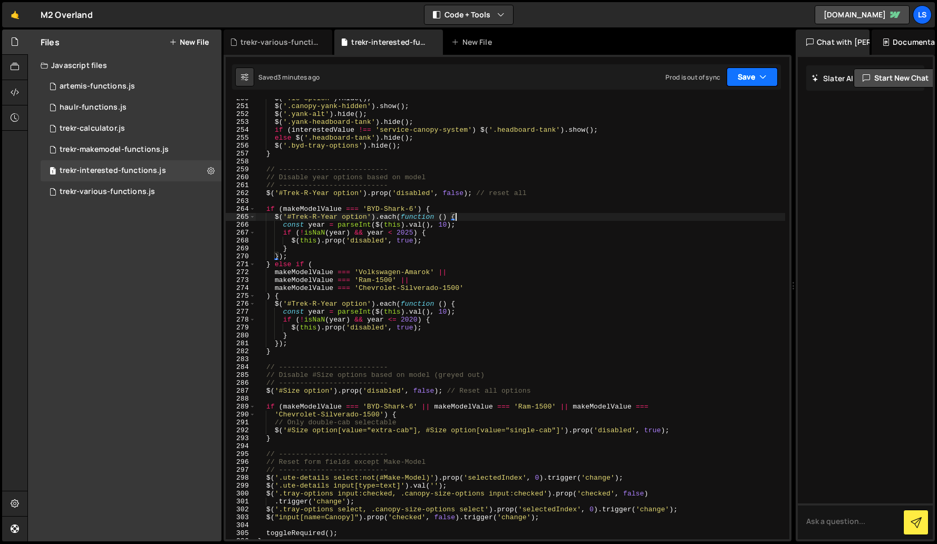
click at [748, 80] on button "Save" at bounding box center [752, 77] width 51 height 19
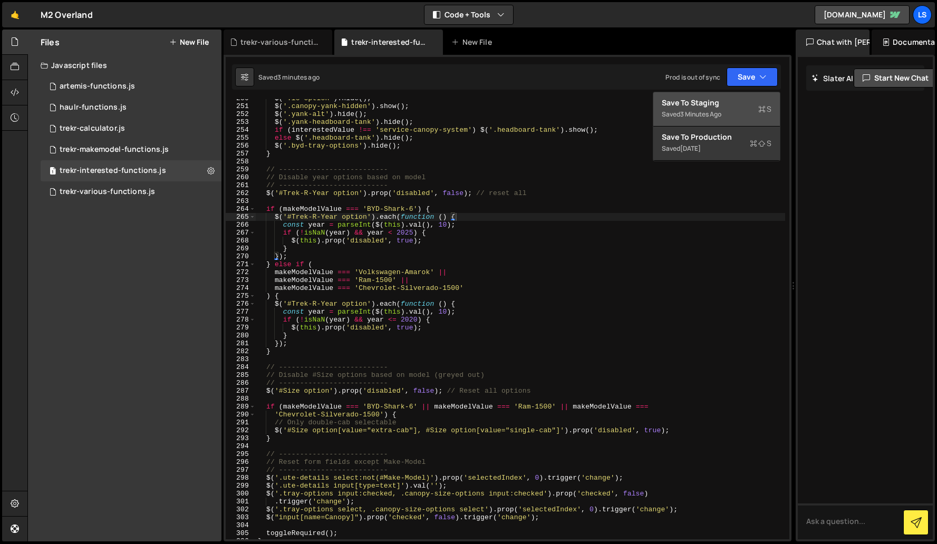
click at [710, 101] on div "Save to Staging S" at bounding box center [717, 103] width 110 height 11
